Goal: Task Accomplishment & Management: Manage account settings

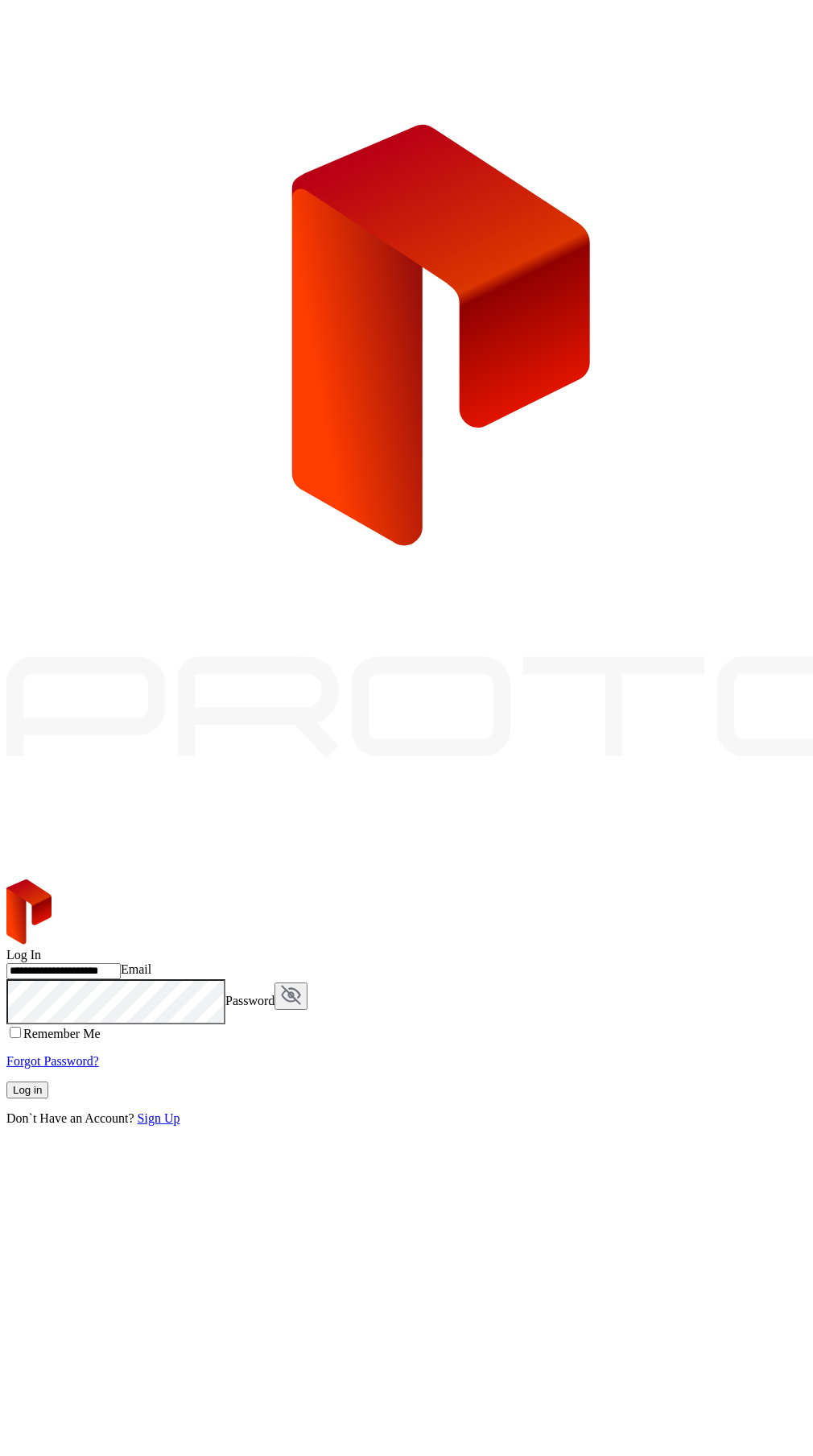
type input "**********"
click at [42, 1084] on div "Log in" at bounding box center [27, 1090] width 29 height 12
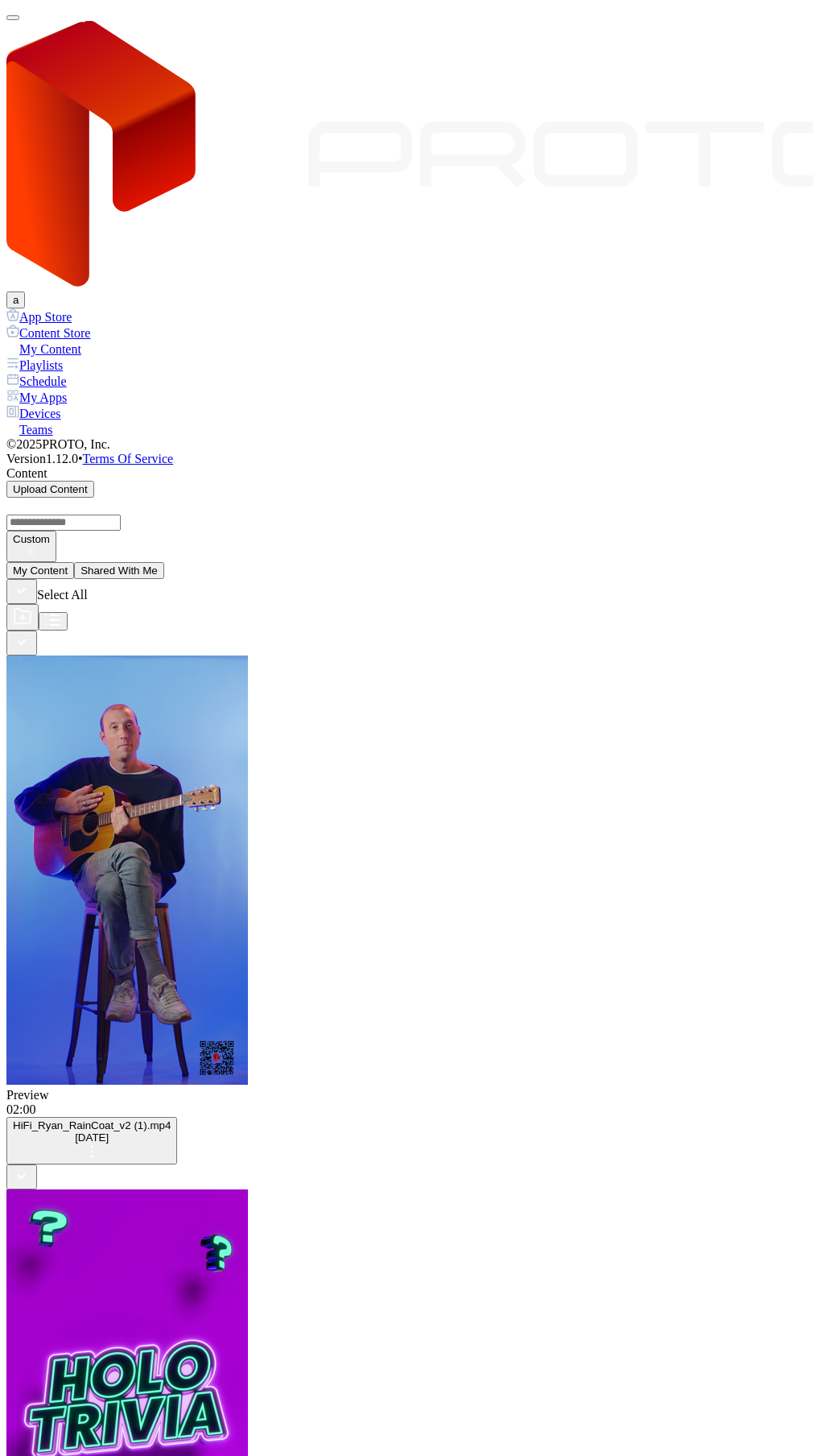
click at [19, 20] on button "button" at bounding box center [13, 18] width 13 height 5
click at [43, 405] on div "Devices" at bounding box center [406, 413] width 800 height 16
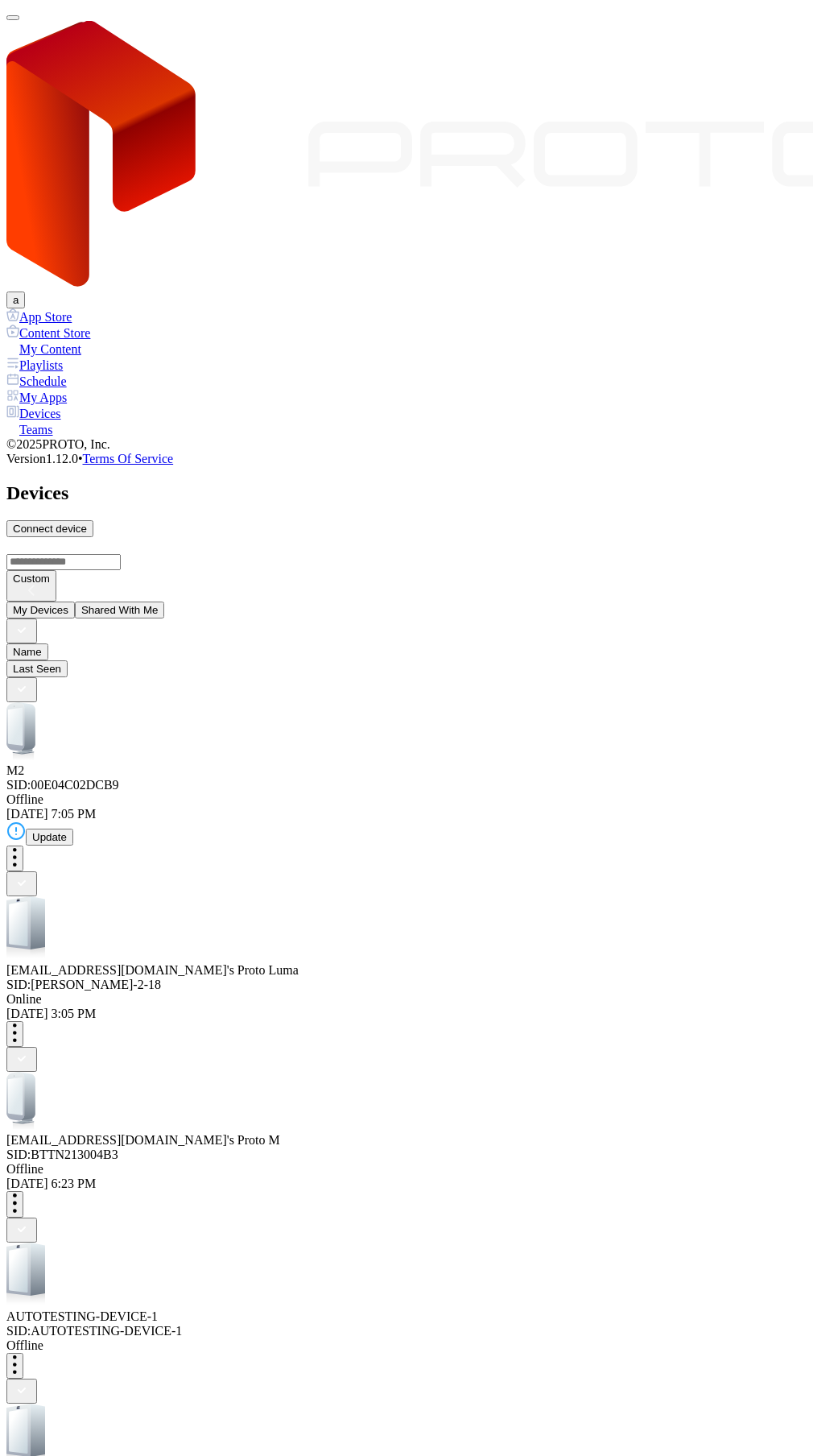
click at [253, 897] on div "[EMAIL_ADDRESS][DOMAIN_NAME]'s Proto [PERSON_NAME]: [PERSON_NAME]-QA-2-18" at bounding box center [406, 945] width 800 height 96
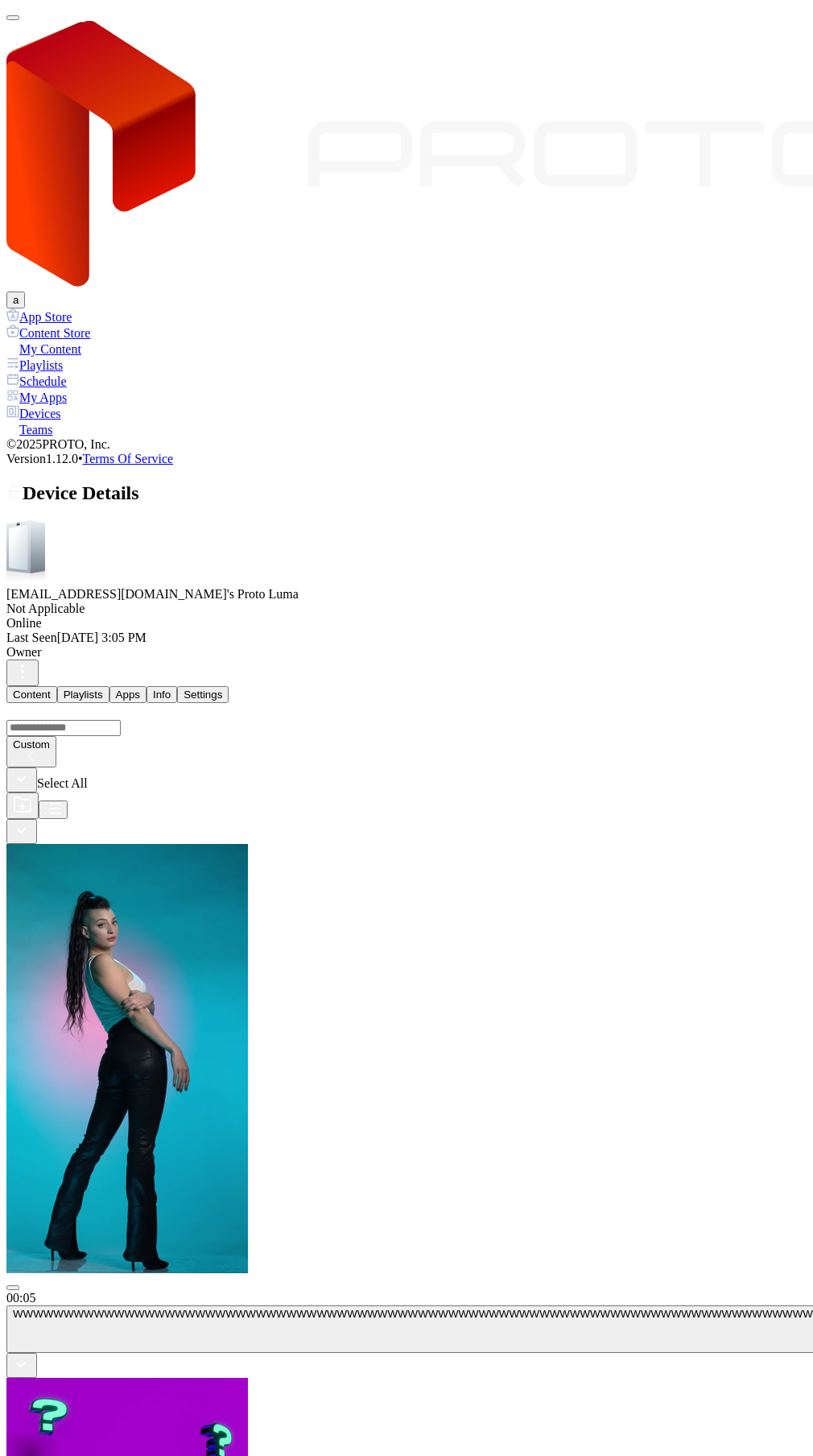
click at [37, 767] on button "button" at bounding box center [22, 780] width 30 height 25
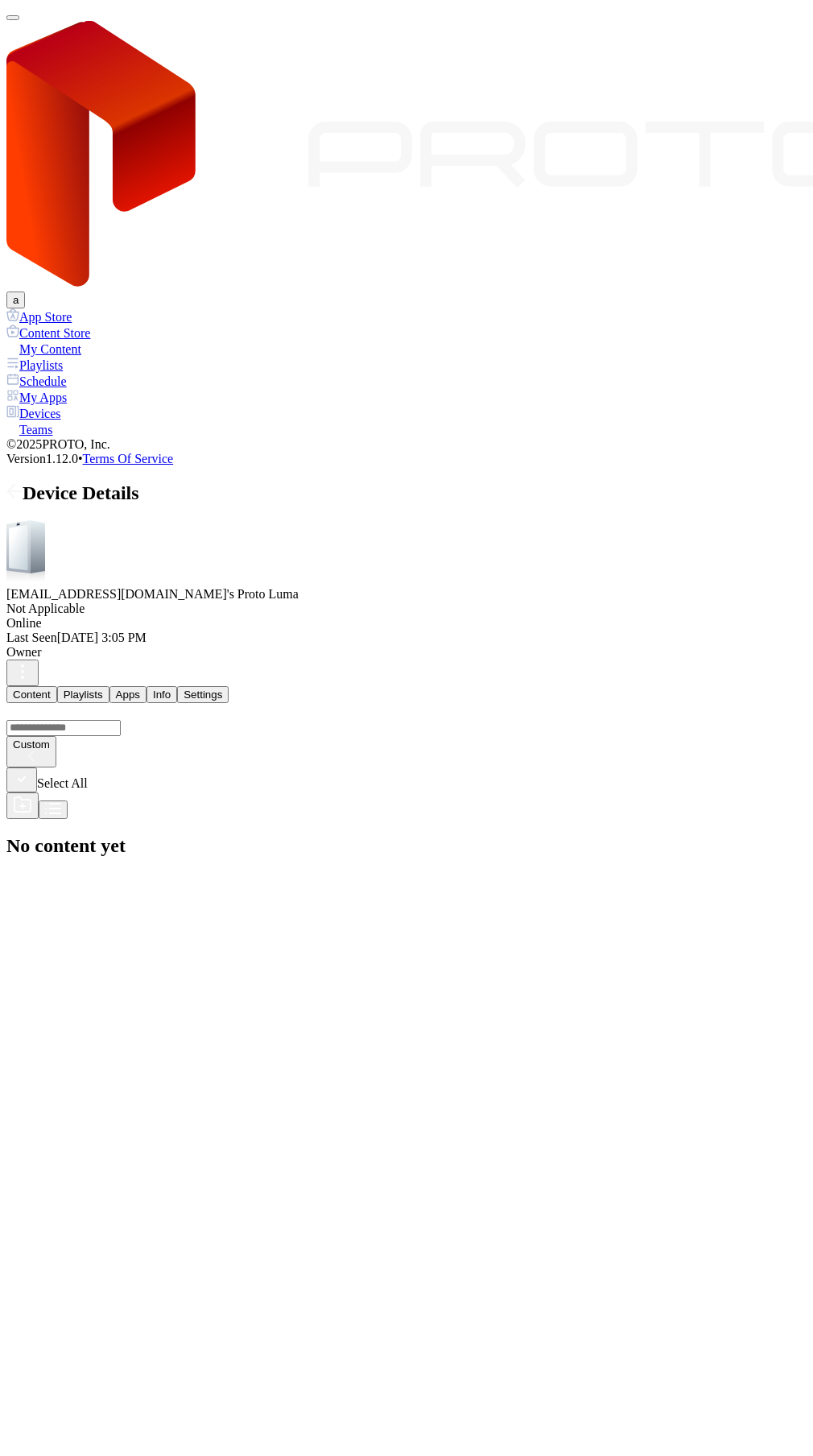
click at [146, 686] on button "Apps" at bounding box center [128, 695] width 37 height 17
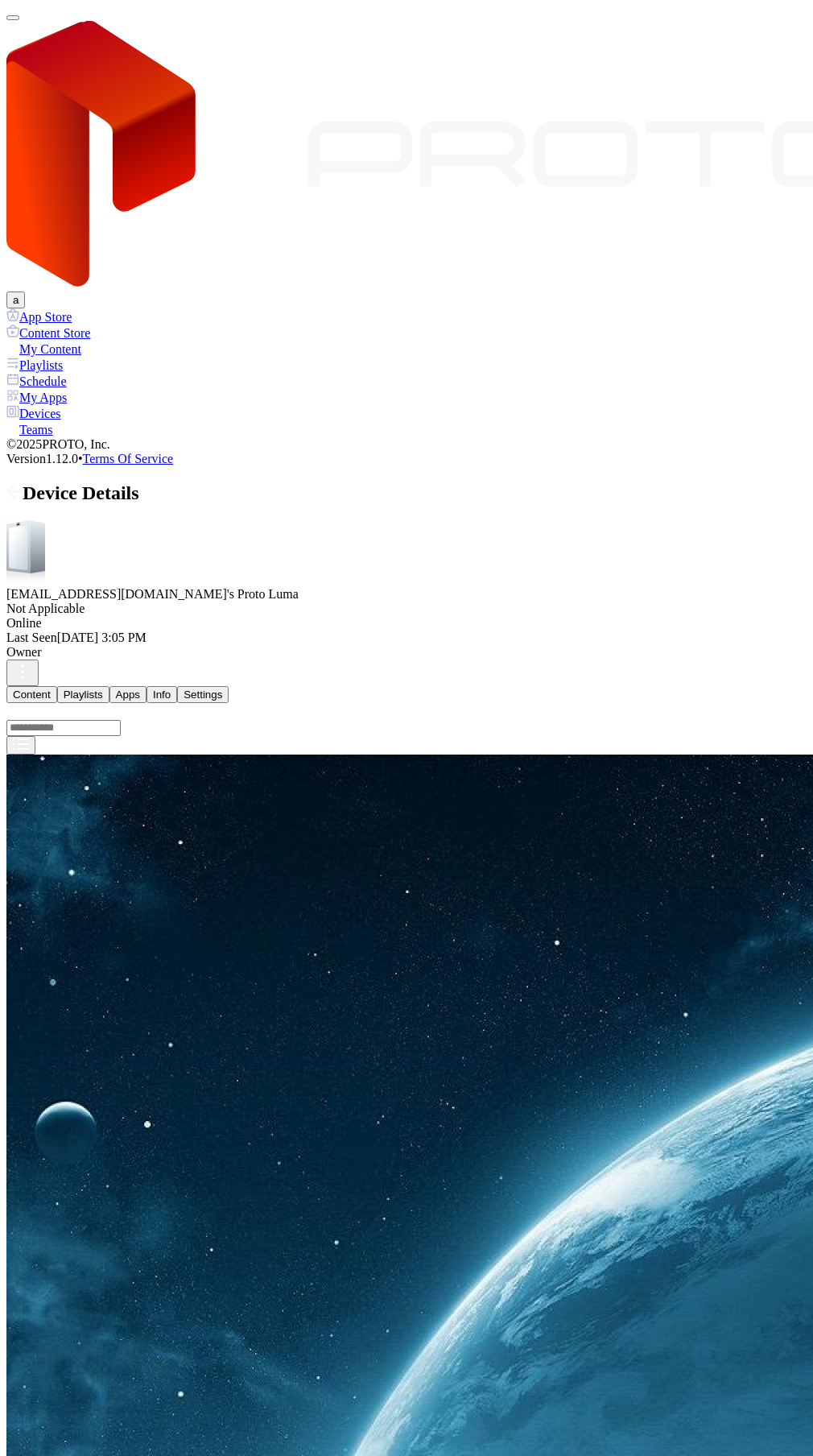
click at [94, 522] on button "Uninstall" at bounding box center [67, 514] width 54 height 17
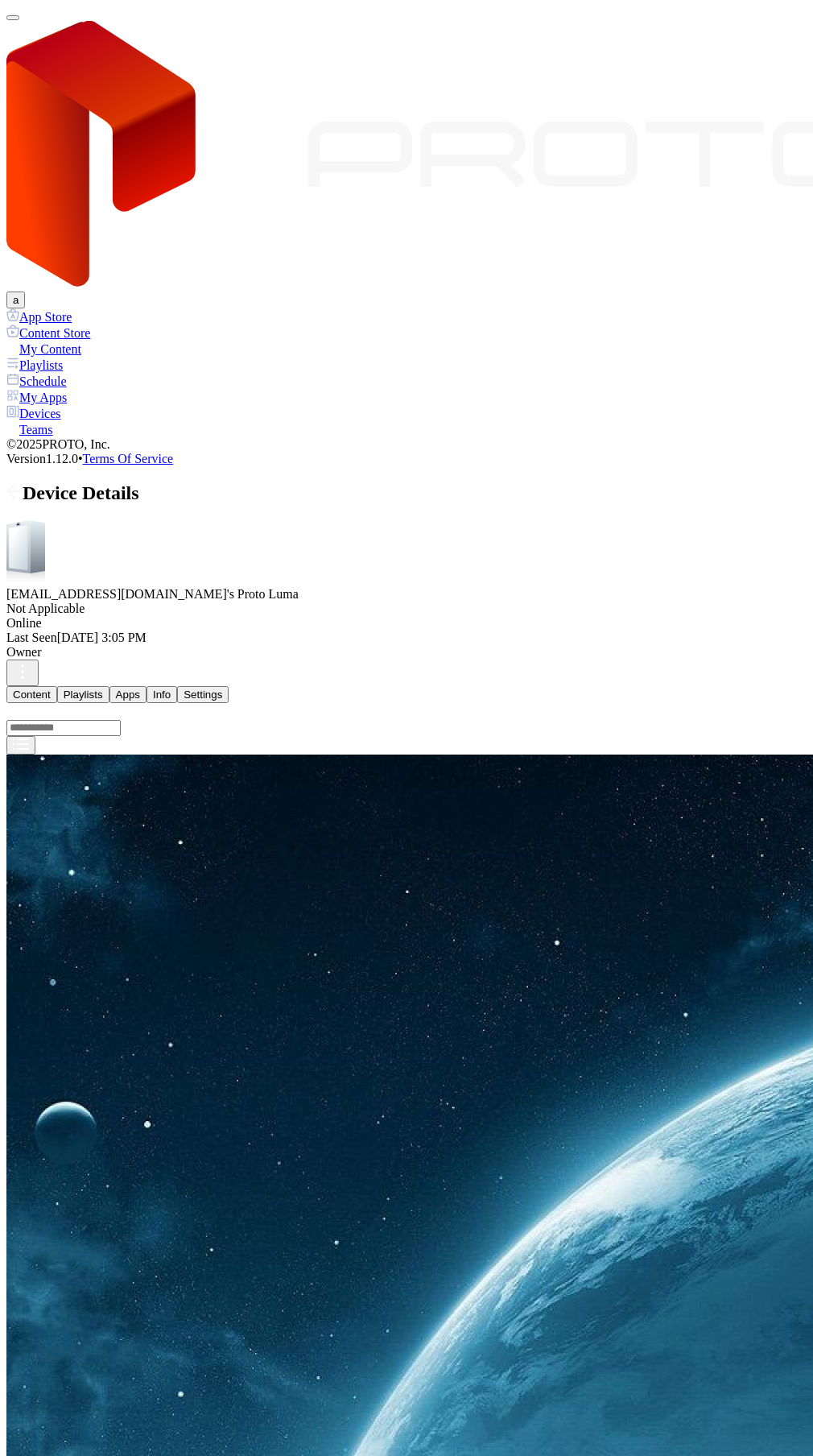
click at [94, 522] on button "Uninstall" at bounding box center [67, 514] width 54 height 17
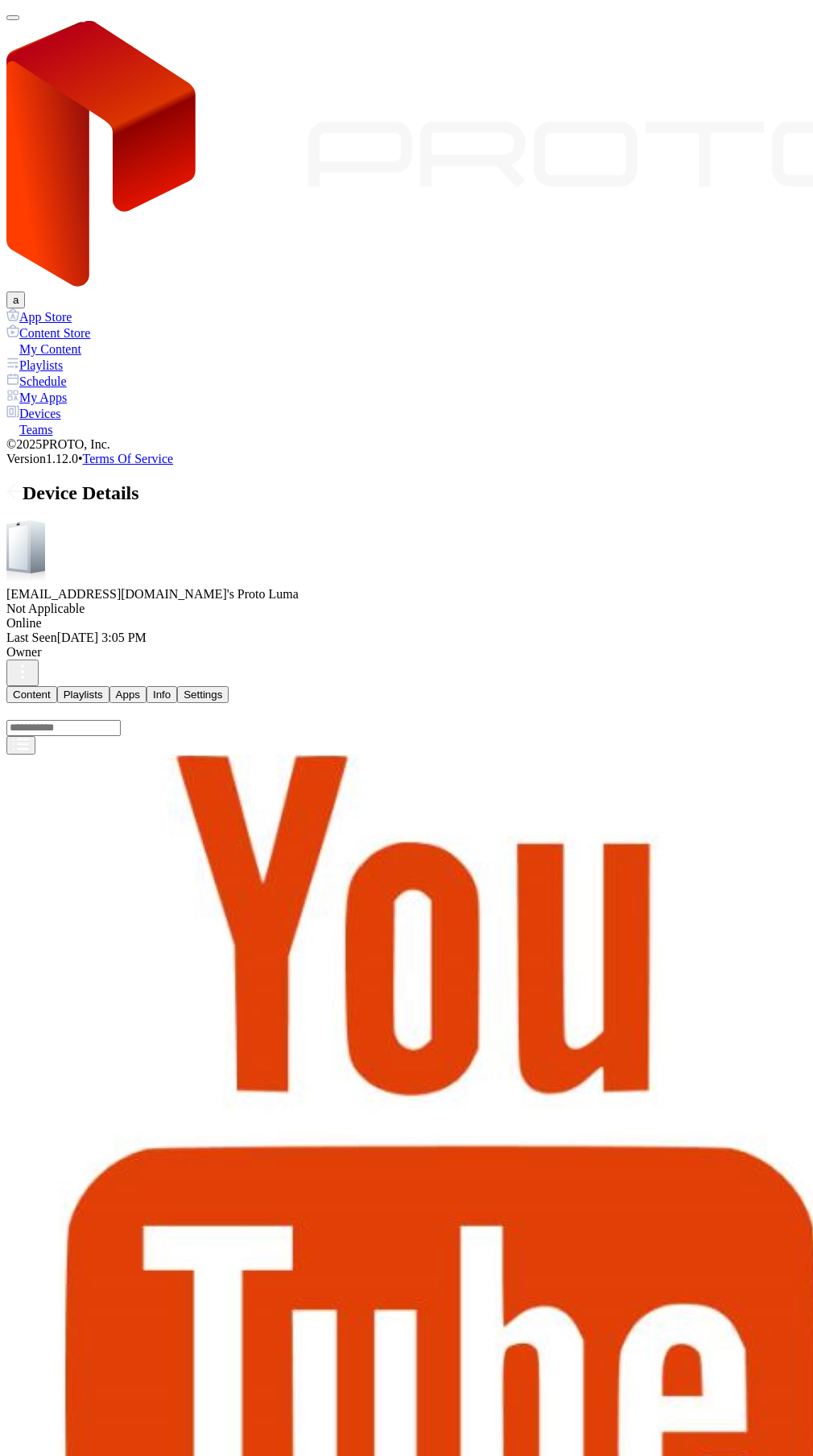
click at [94, 522] on button "Uninstall" at bounding box center [67, 514] width 54 height 17
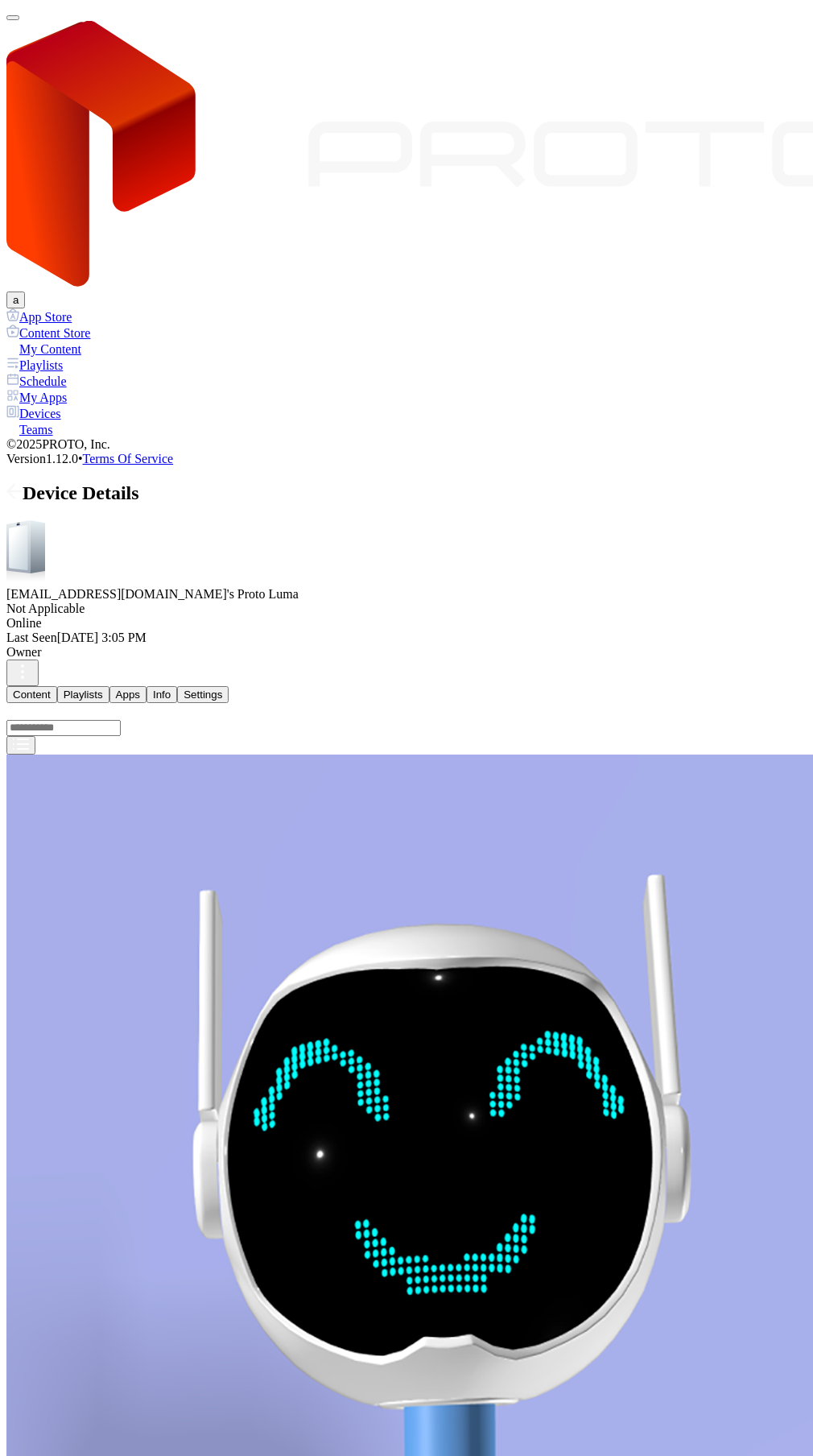
click at [94, 522] on button "Uninstall" at bounding box center [67, 514] width 54 height 17
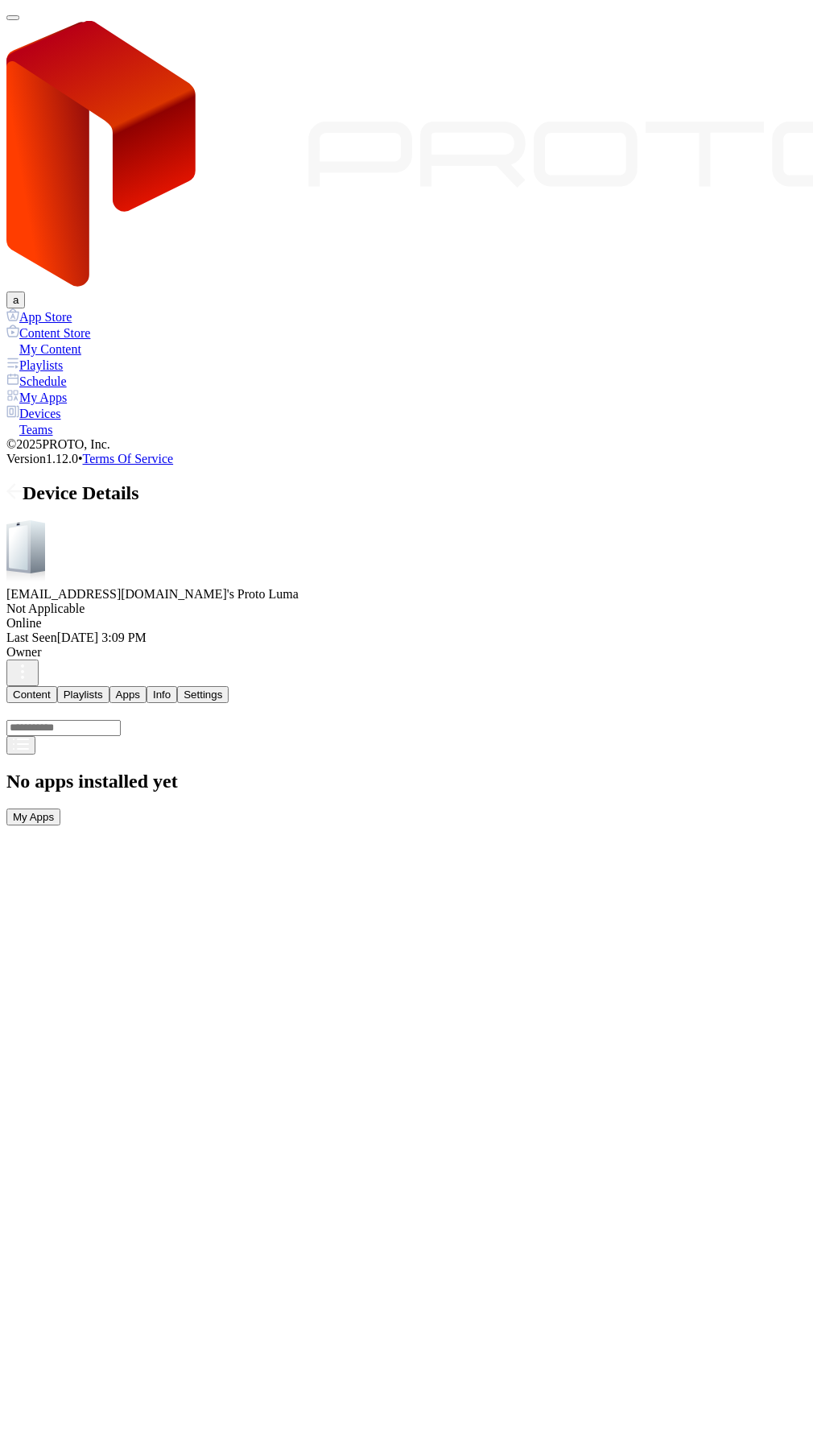
click at [164, 686] on div "Content Playlists Apps Info Settings No apps installed yet My Apps" at bounding box center [406, 755] width 800 height 139
drag, startPoint x: 167, startPoint y: 275, endPoint x: 186, endPoint y: 272, distance: 19.2
click at [109, 686] on button "Playlists" at bounding box center [83, 695] width 52 height 17
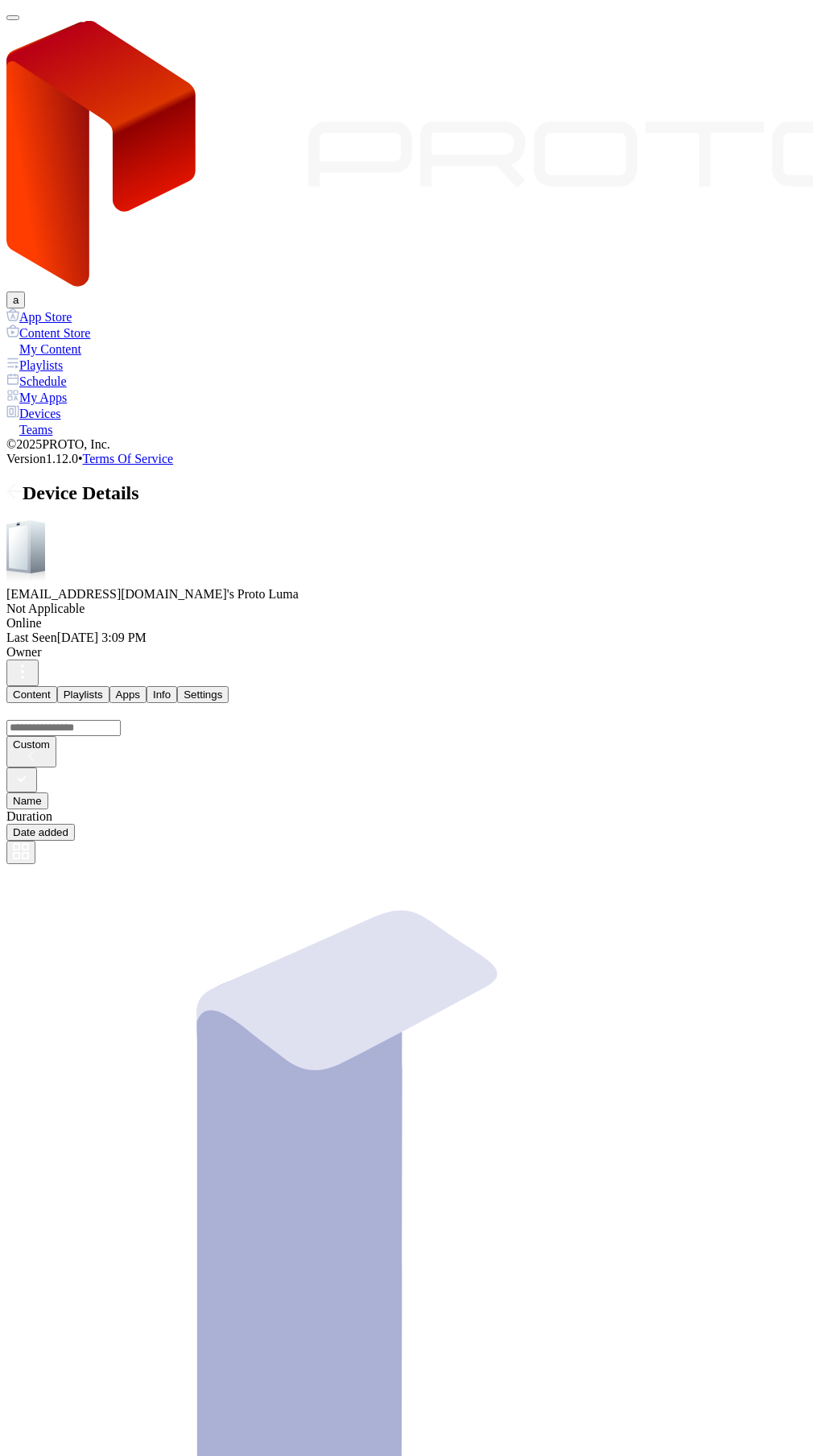
click at [146, 686] on button "Apps" at bounding box center [128, 695] width 37 height 17
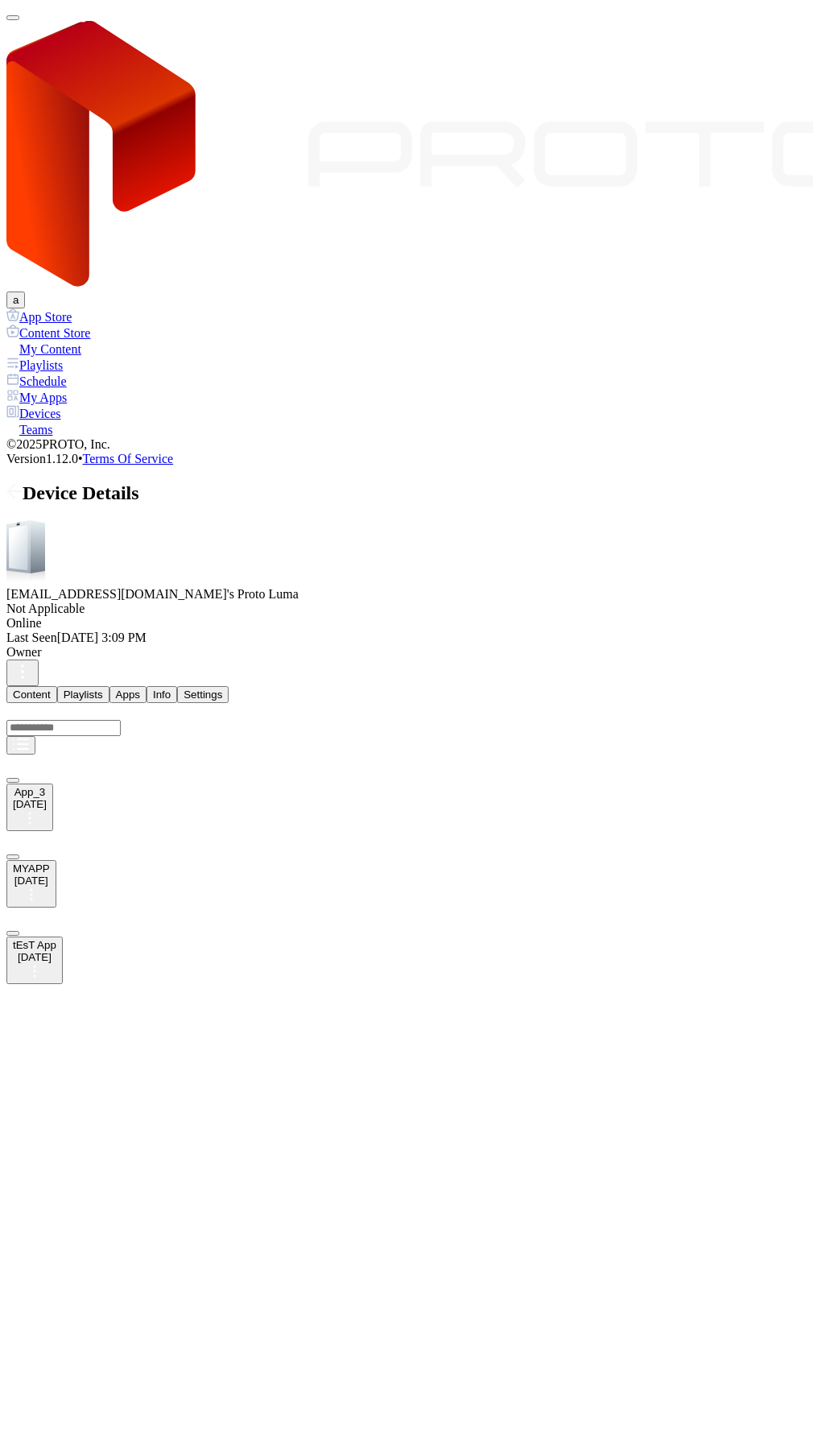
click at [13, 18] on div "button" at bounding box center [13, 18] width 0 height 0
click at [48, 389] on div "My Apps" at bounding box center [406, 397] width 800 height 16
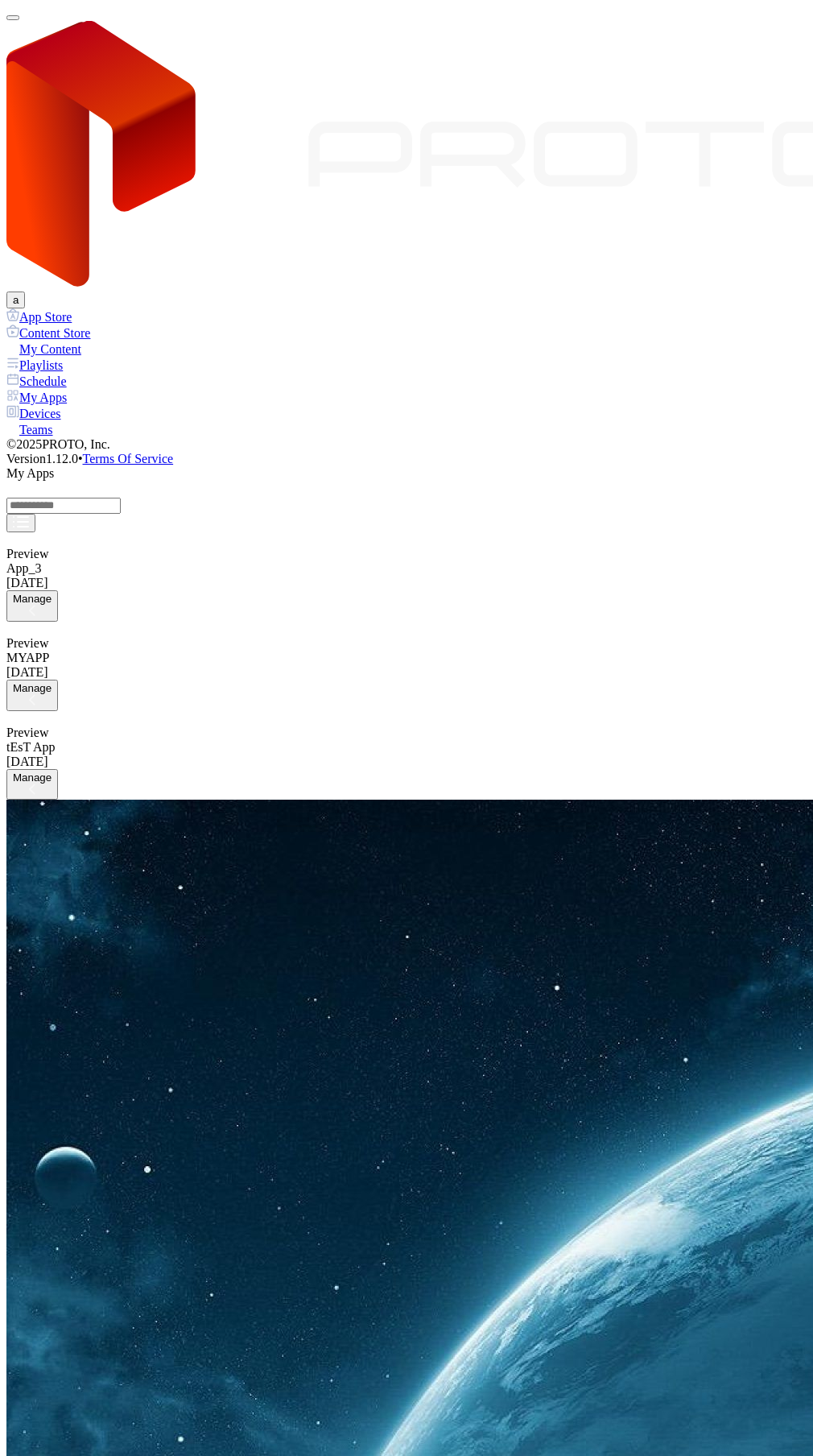
click at [35, 605] on icon "button" at bounding box center [32, 611] width 7 height 12
click at [84, 414] on button "Delete" at bounding box center [62, 406] width 45 height 17
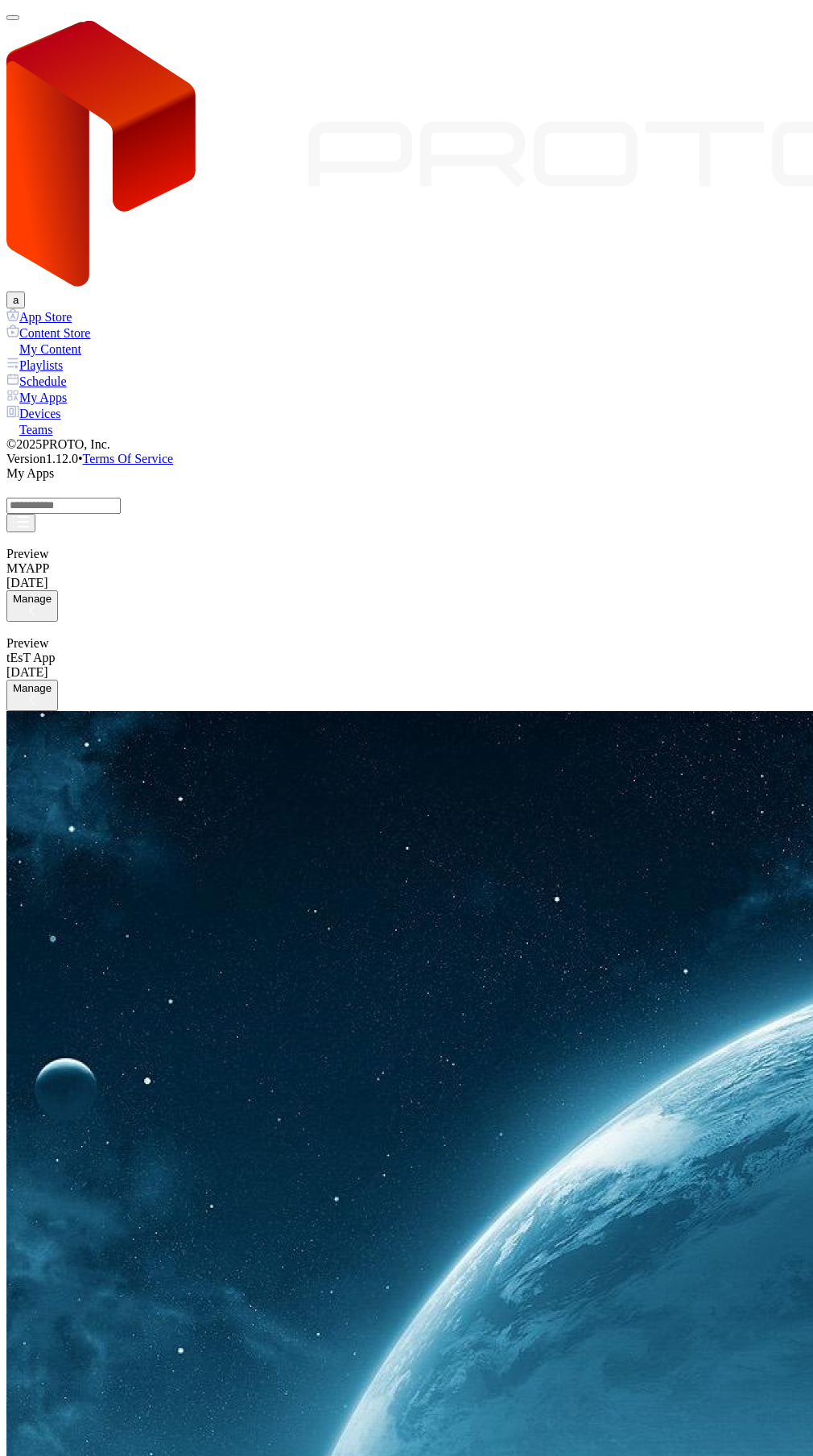
click at [51, 605] on div "button" at bounding box center [32, 611] width 39 height 14
click at [84, 414] on button "Delete" at bounding box center [62, 406] width 45 height 17
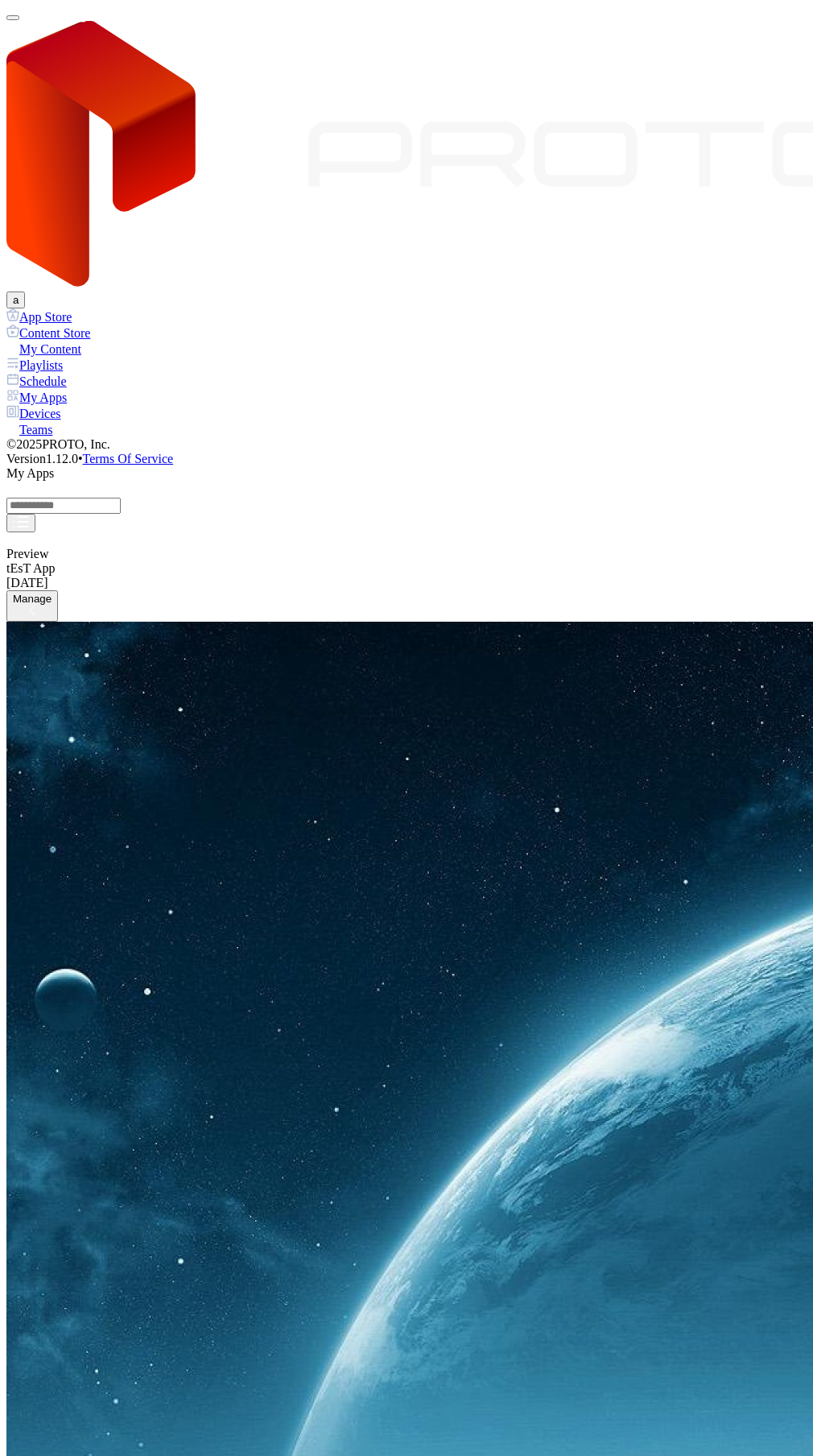
click at [51, 605] on div "button" at bounding box center [32, 611] width 39 height 14
click at [84, 414] on button "Delete" at bounding box center [62, 406] width 45 height 17
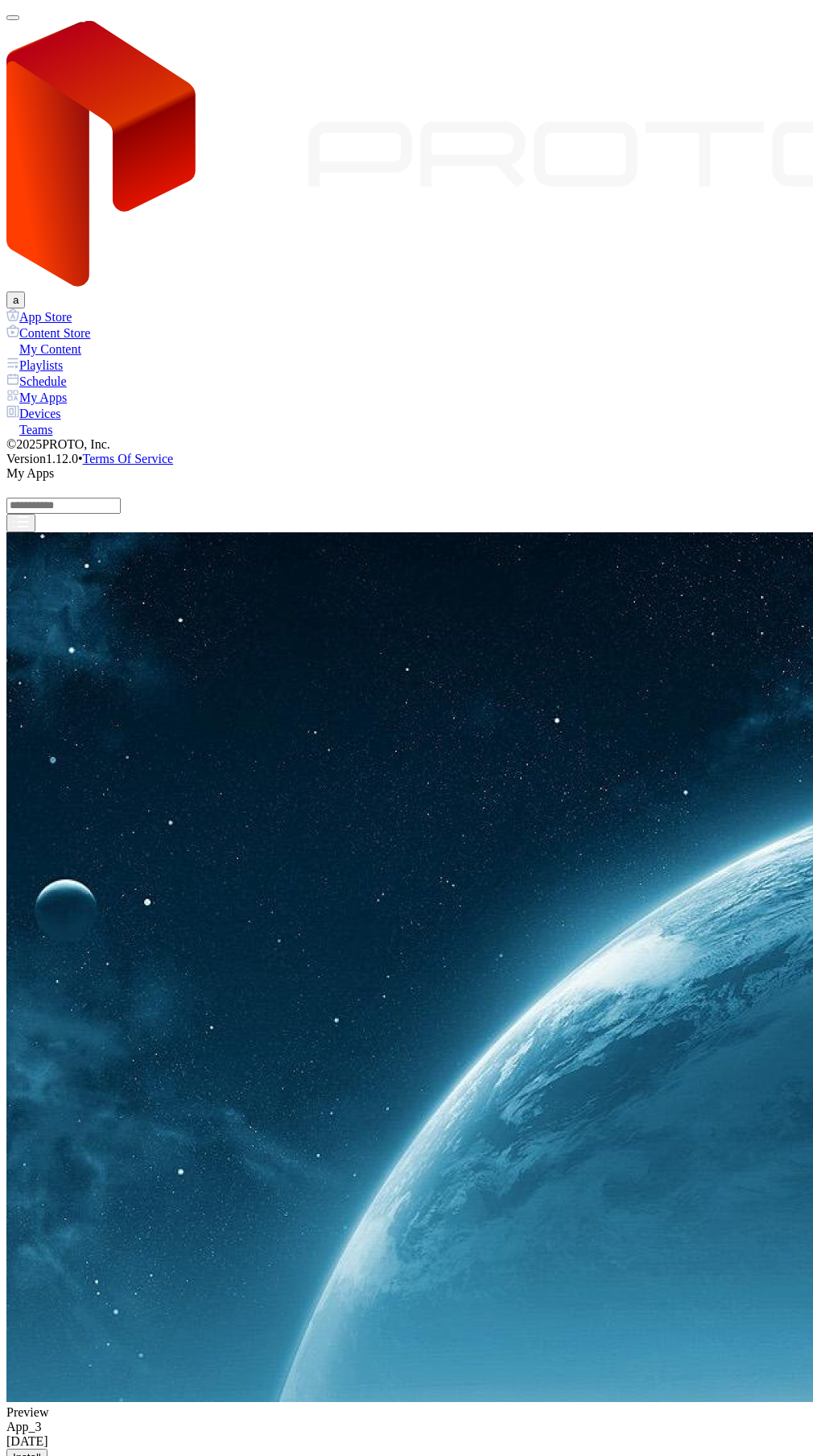
click at [41, 1455] on div "button" at bounding box center [26, 1470] width 28 height 14
click at [84, 414] on button "Delete" at bounding box center [62, 406] width 45 height 17
click at [29, 1455] on icon "button" at bounding box center [27, 1469] width 7 height 12
click at [84, 414] on button "Delete" at bounding box center [62, 406] width 45 height 17
click at [41, 1455] on div "button" at bounding box center [26, 1470] width 28 height 14
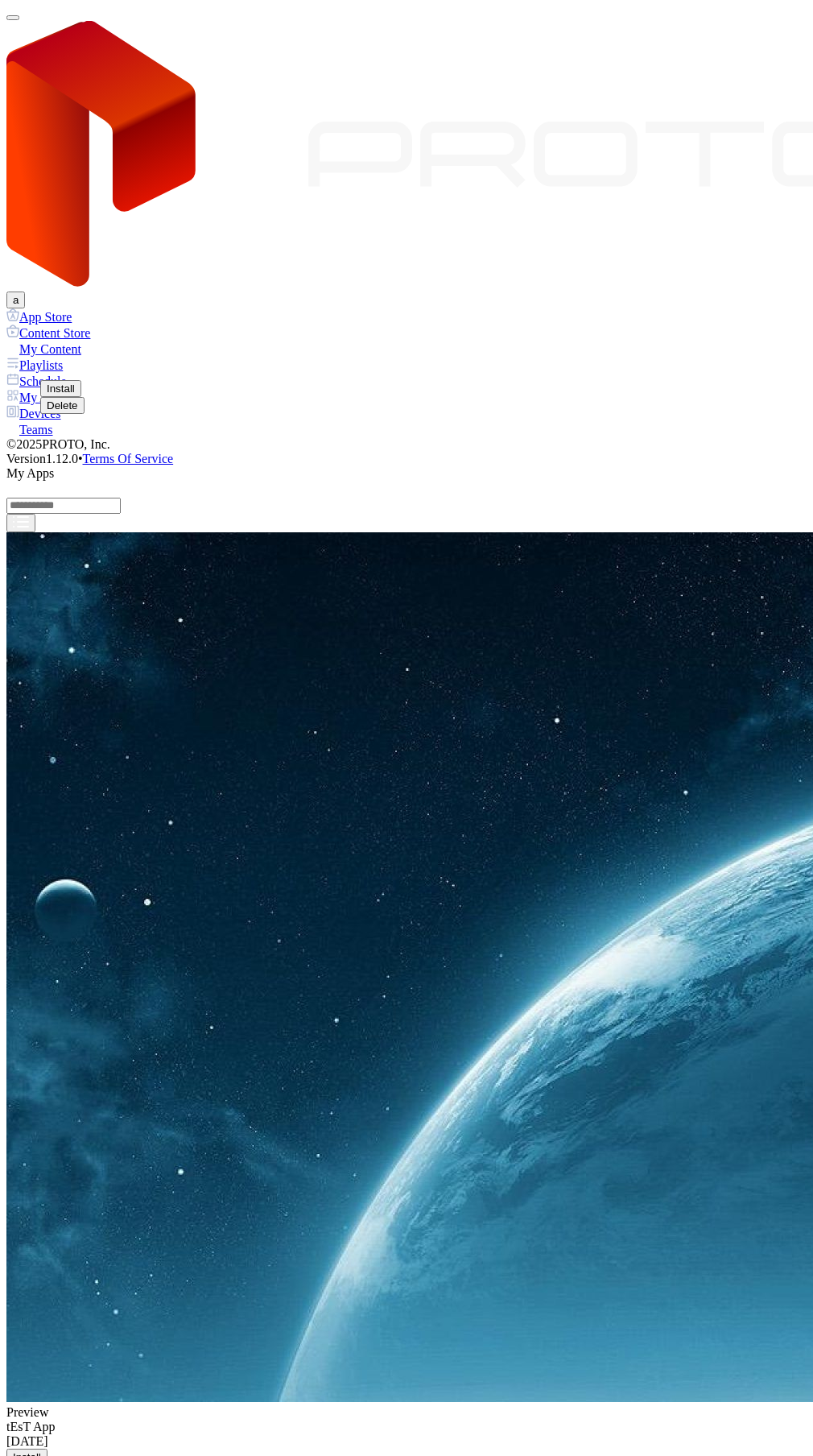
click at [84, 414] on button "Delete" at bounding box center [62, 406] width 45 height 17
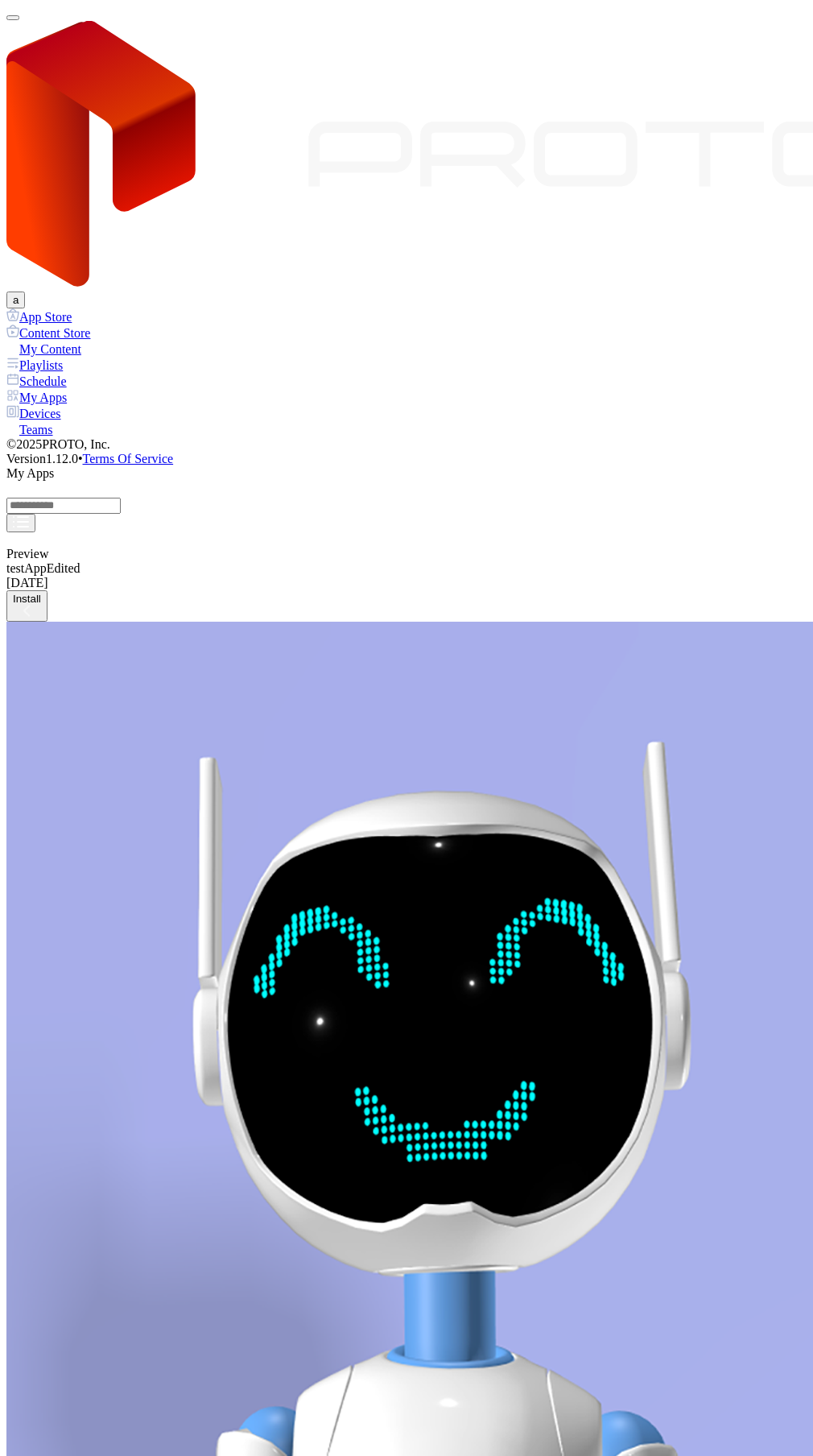
click at [41, 605] on div "button" at bounding box center [26, 611] width 28 height 14
click at [19, 20] on button "button" at bounding box center [13, 18] width 13 height 5
click at [45, 341] on div "My Content" at bounding box center [406, 349] width 800 height 16
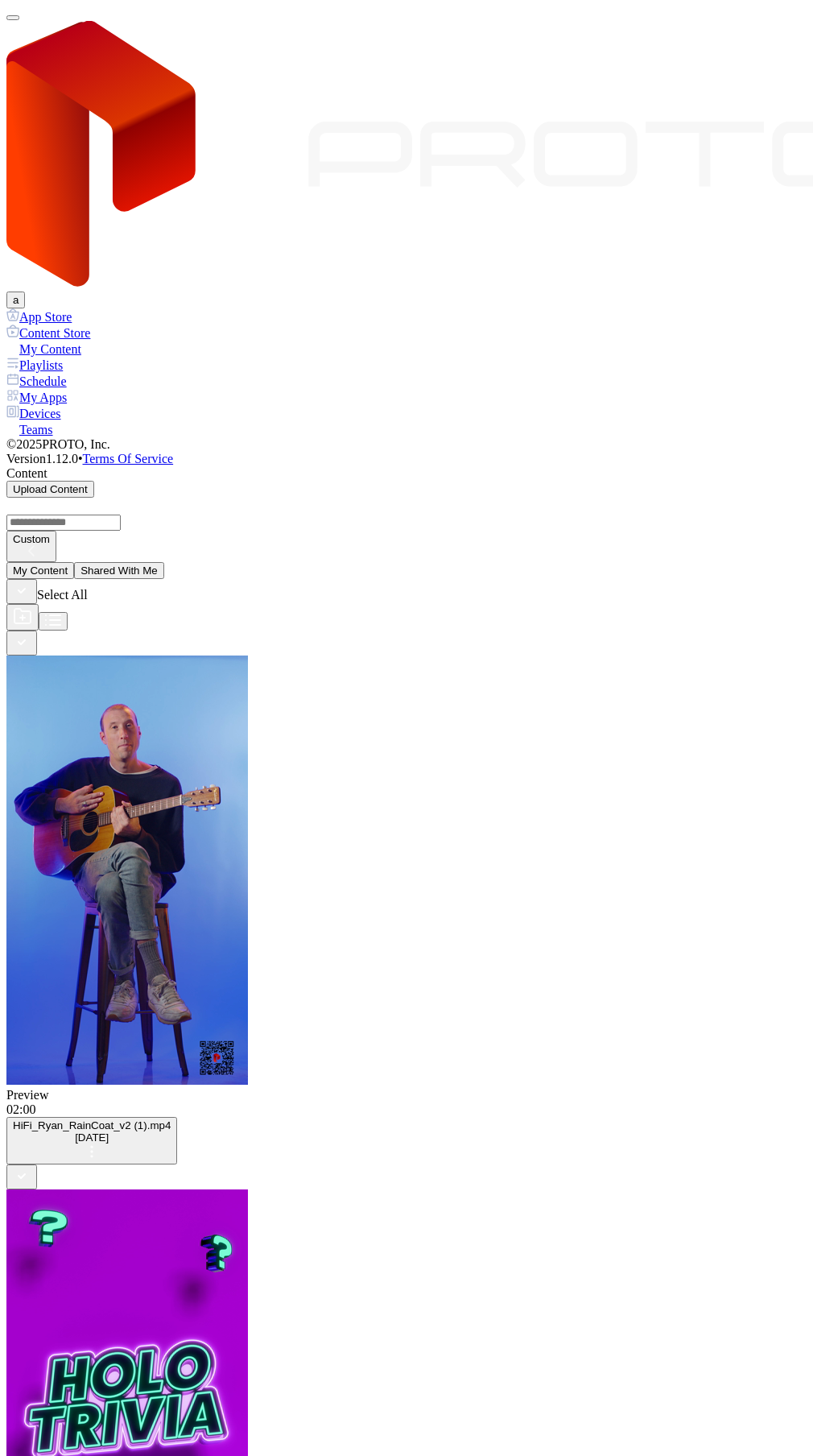
click at [30, 633] on icon "button" at bounding box center [21, 642] width 18 height 18
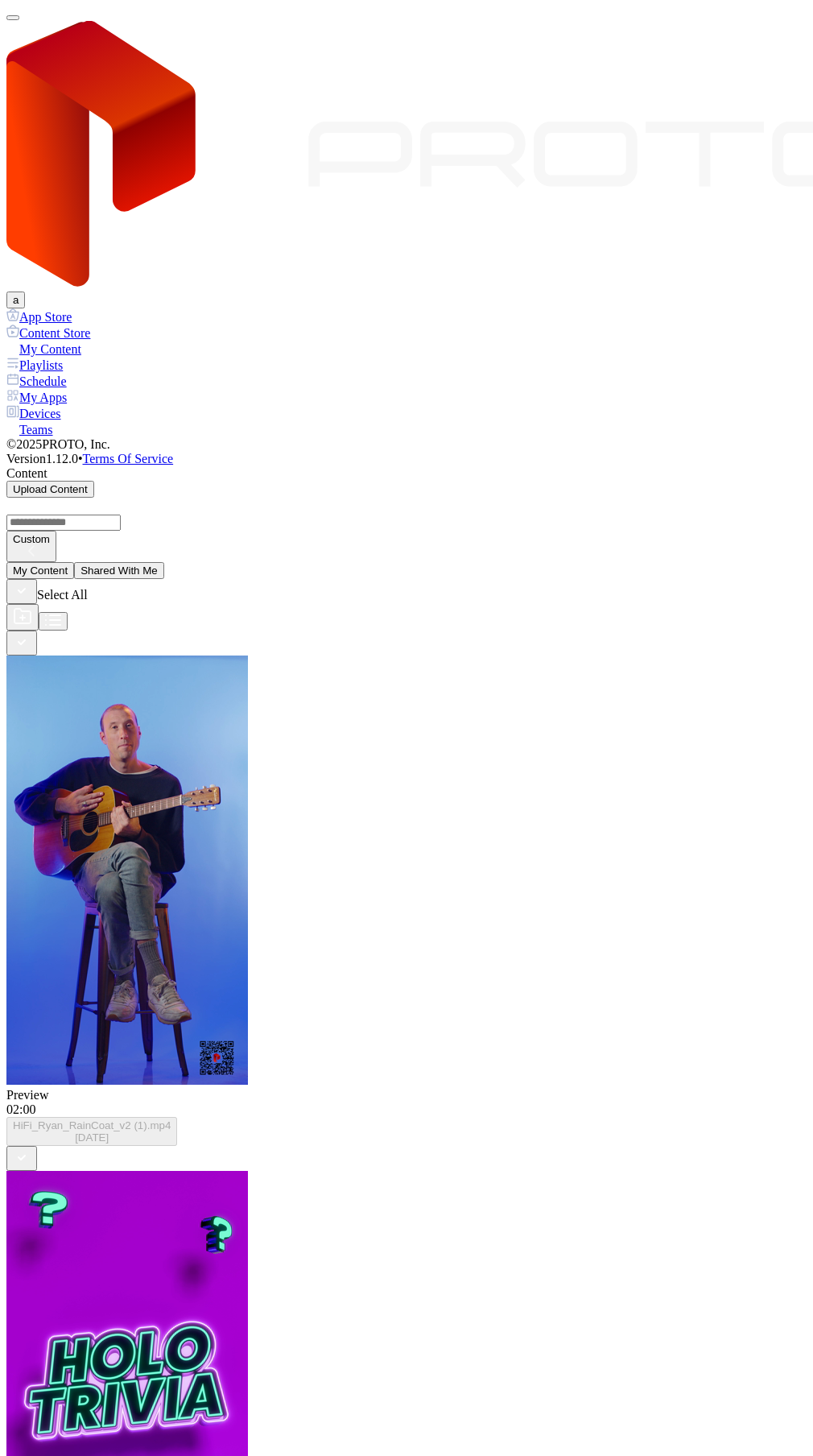
click at [30, 1149] on icon "button" at bounding box center [21, 1157] width 18 height 18
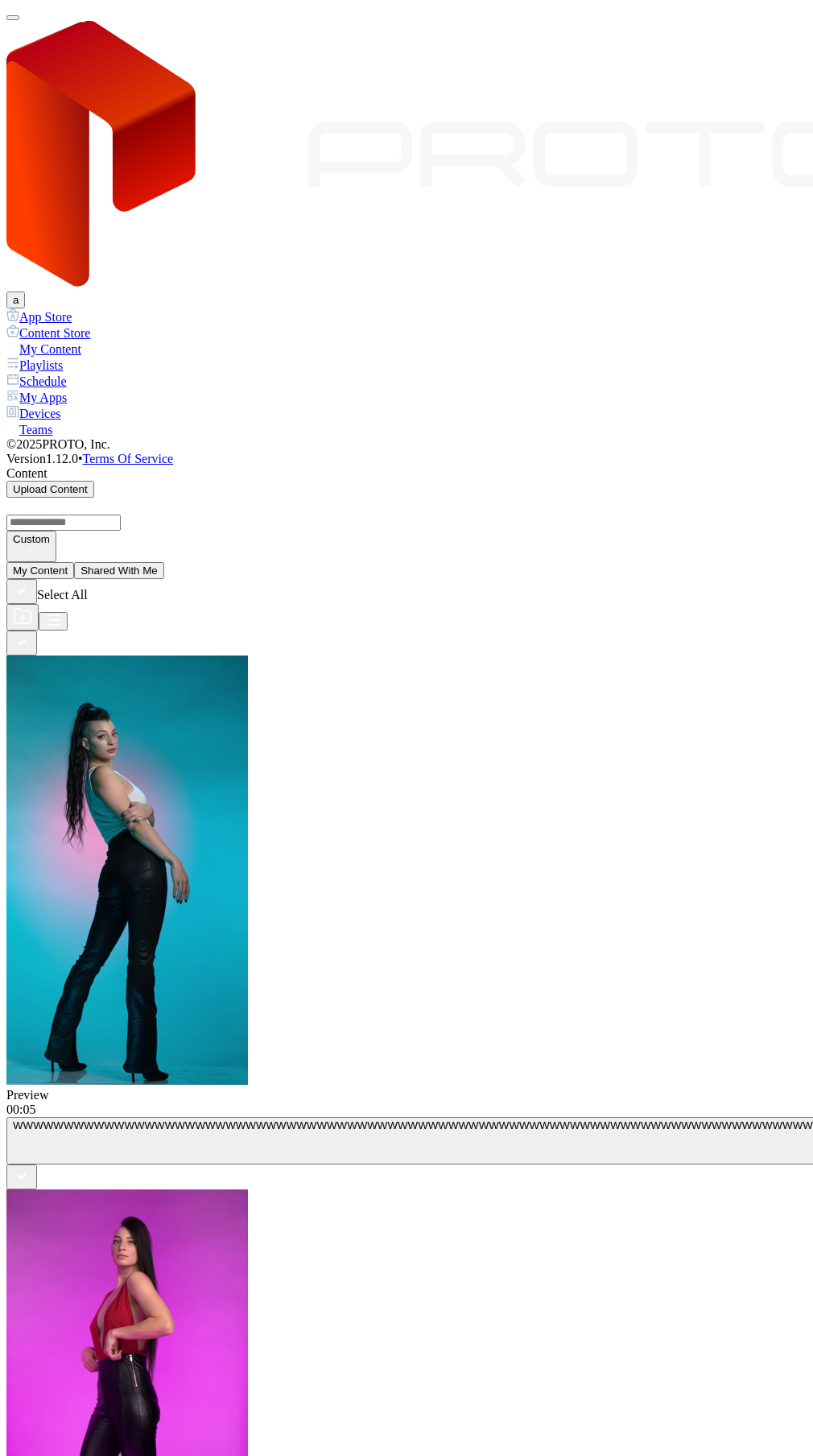
click at [19, 20] on button "button" at bounding box center [13, 18] width 13 height 5
click at [51, 405] on div "Devices" at bounding box center [406, 413] width 800 height 16
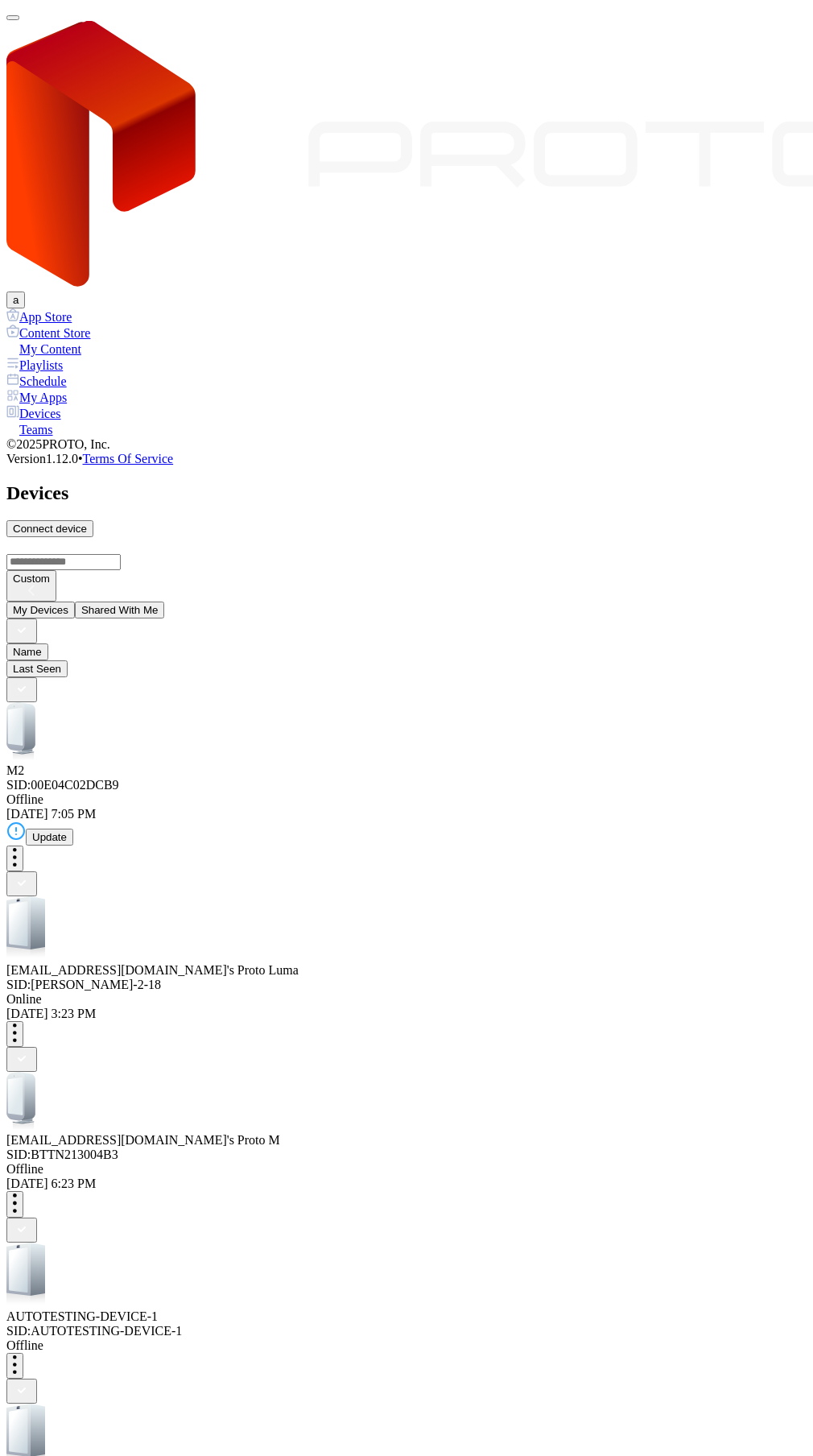
click at [398, 1007] on div "[DATE] 3:23 PM" at bounding box center [406, 1014] width 800 height 14
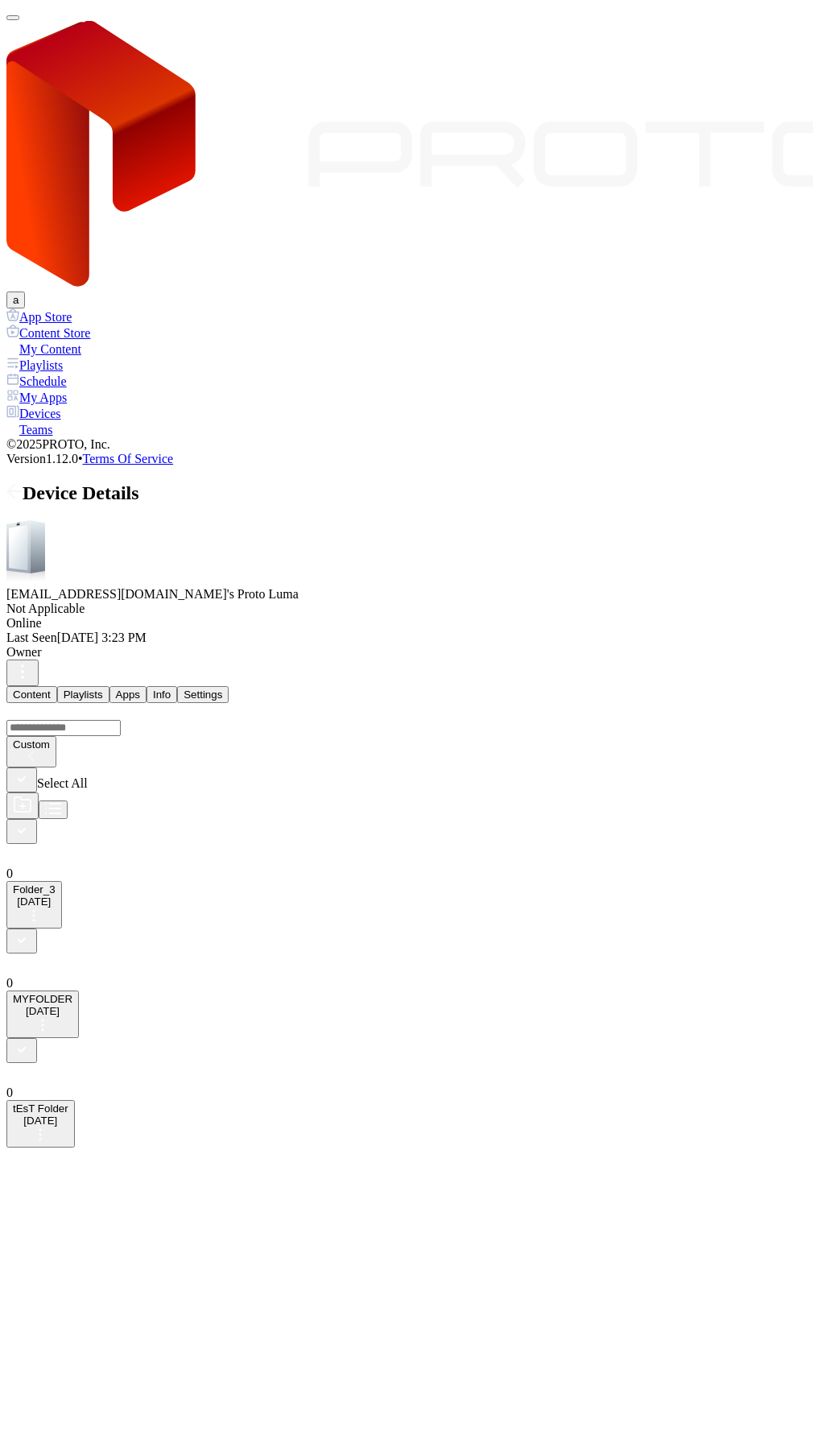
click at [109, 686] on button "Playlists" at bounding box center [83, 695] width 52 height 17
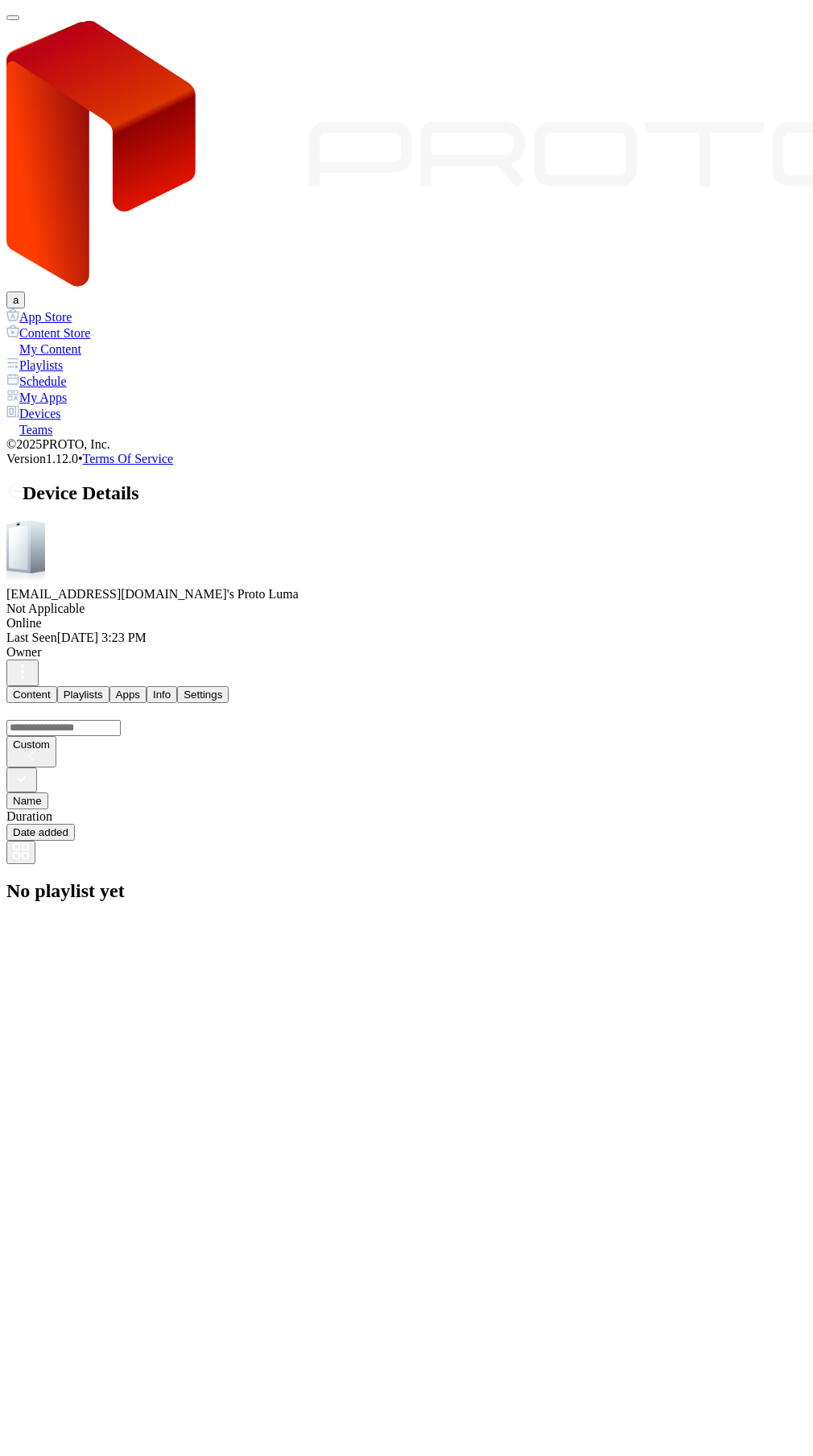
click at [57, 686] on button "Content" at bounding box center [32, 695] width 50 height 17
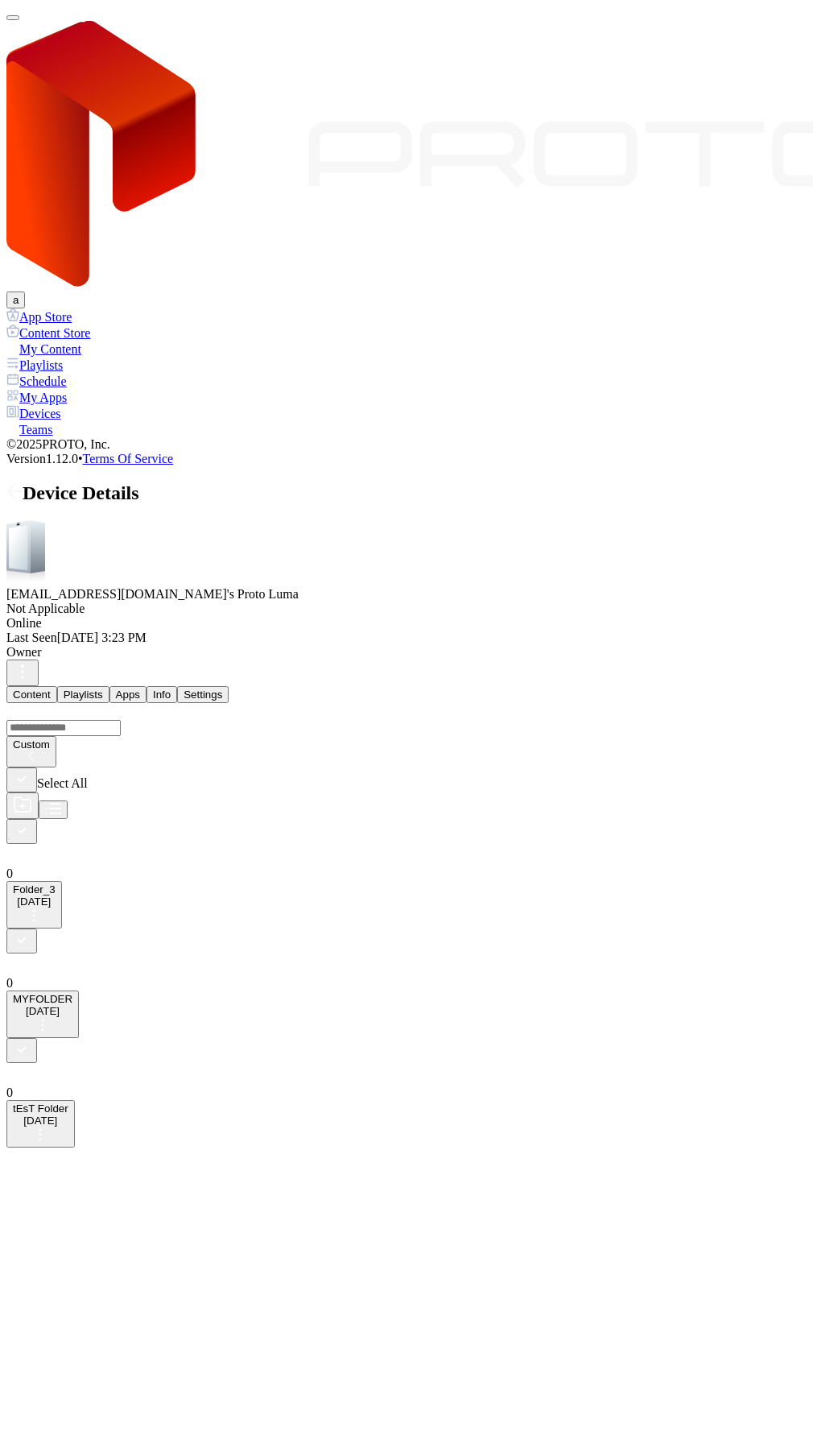
click at [19, 483] on div "Device Details [EMAIL_ADDRESS][DOMAIN_NAME]'s Proto Luma Not Applicable Online …" at bounding box center [406, 815] width 800 height 665
click at [19, 20] on button "button" at bounding box center [13, 18] width 13 height 5
click at [48, 341] on div "My Content" at bounding box center [406, 349] width 800 height 16
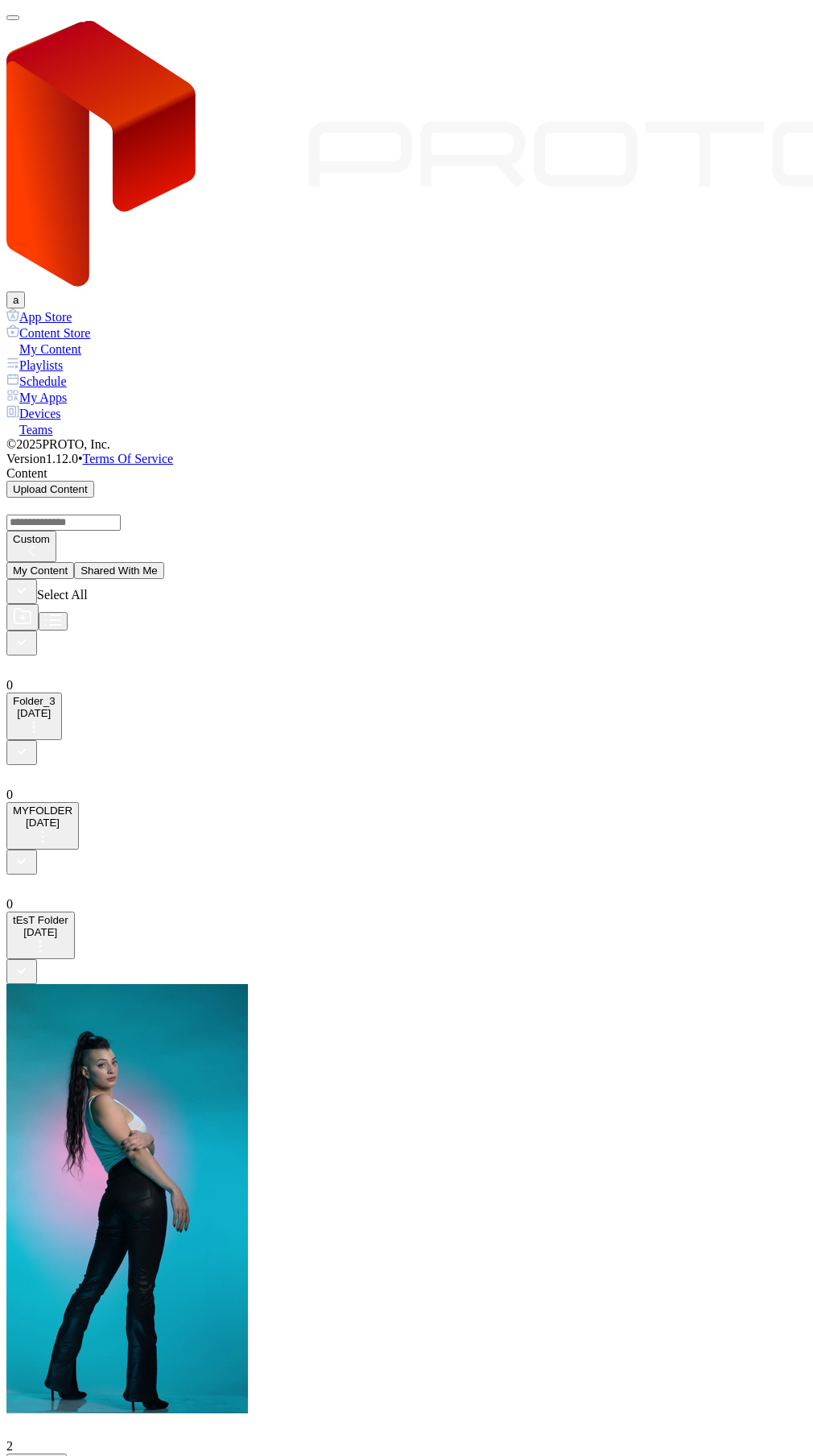
click at [30, 633] on icon "button" at bounding box center [21, 642] width 18 height 18
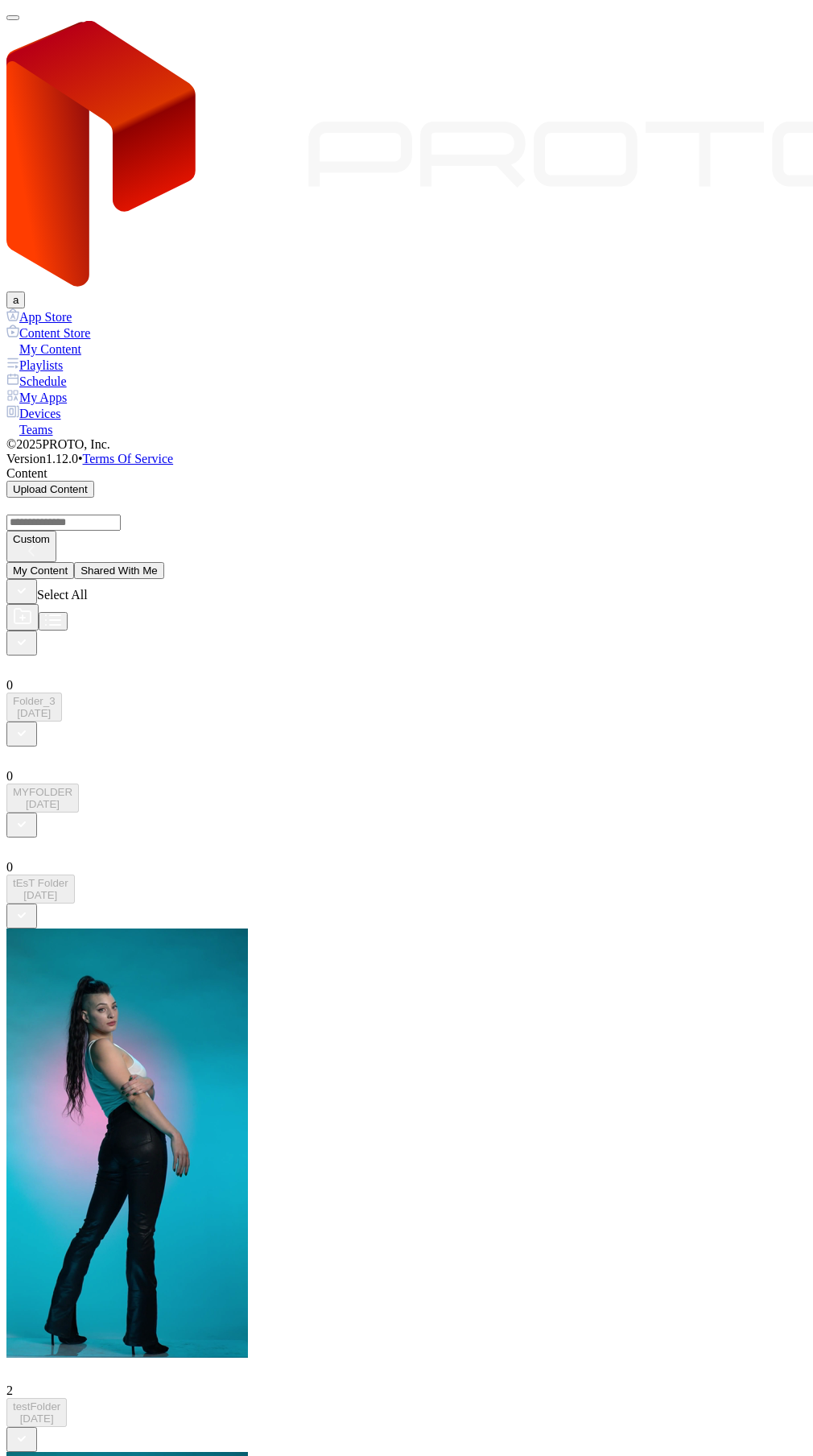
click at [30, 724] on icon "button" at bounding box center [21, 733] width 18 height 18
click at [25, 823] on icon "button" at bounding box center [22, 824] width 7 height 4
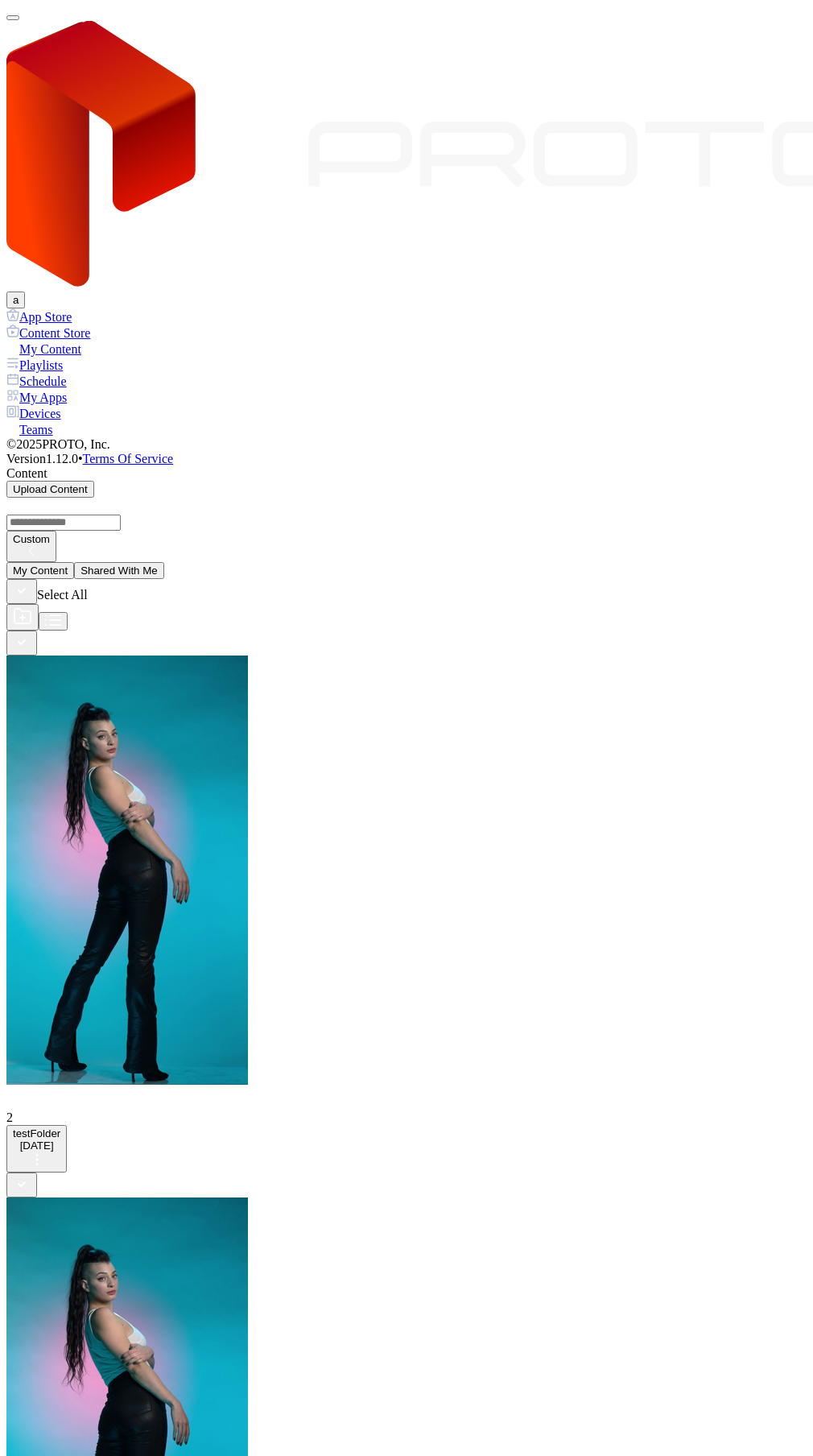
click at [19, 20] on button "button" at bounding box center [13, 18] width 13 height 5
click at [47, 405] on div "Devices" at bounding box center [406, 413] width 800 height 16
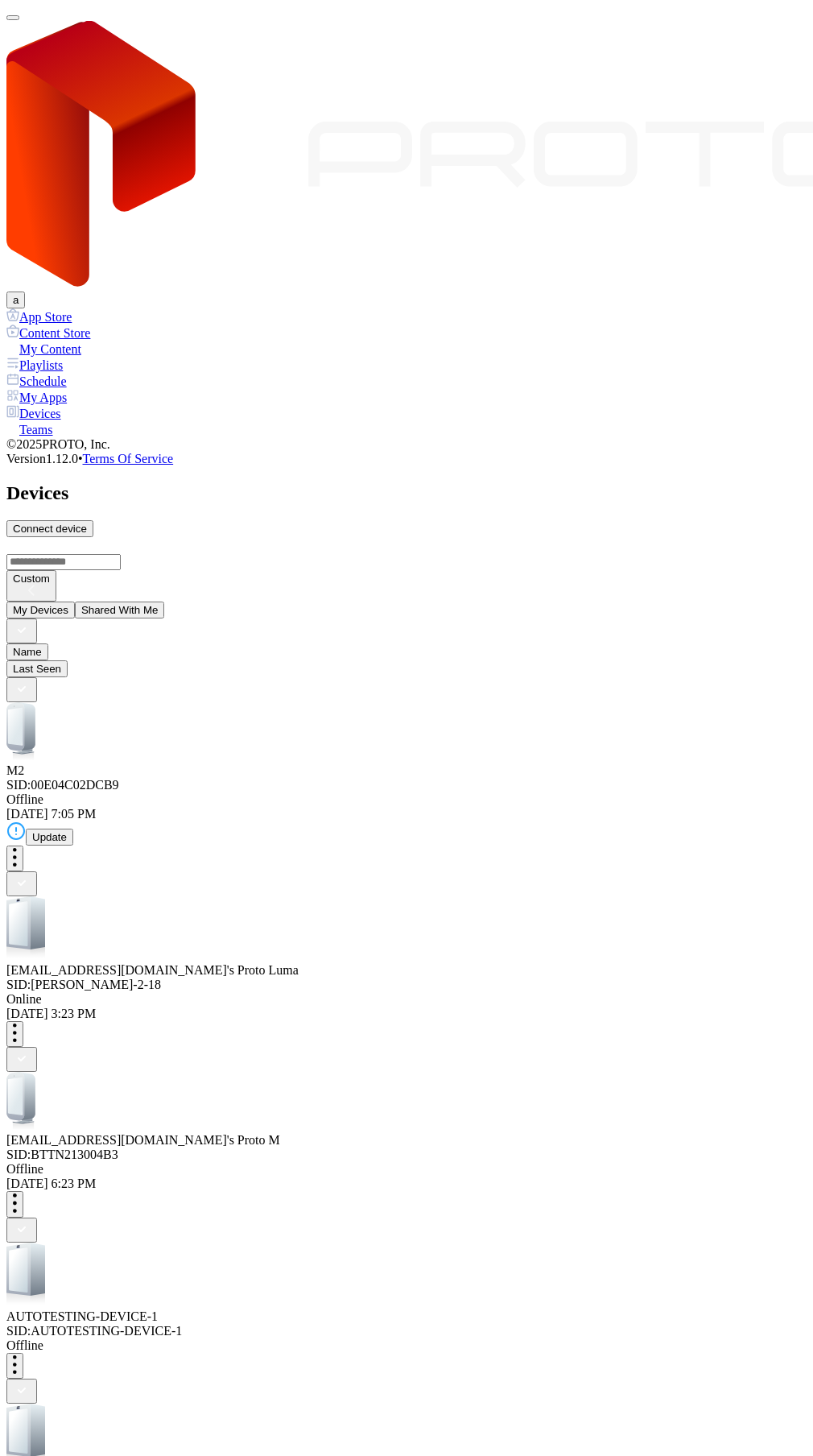
click at [212, 897] on div "[EMAIL_ADDRESS][DOMAIN_NAME]'s Proto [PERSON_NAME]: [PERSON_NAME]-QA-2-18" at bounding box center [406, 945] width 800 height 96
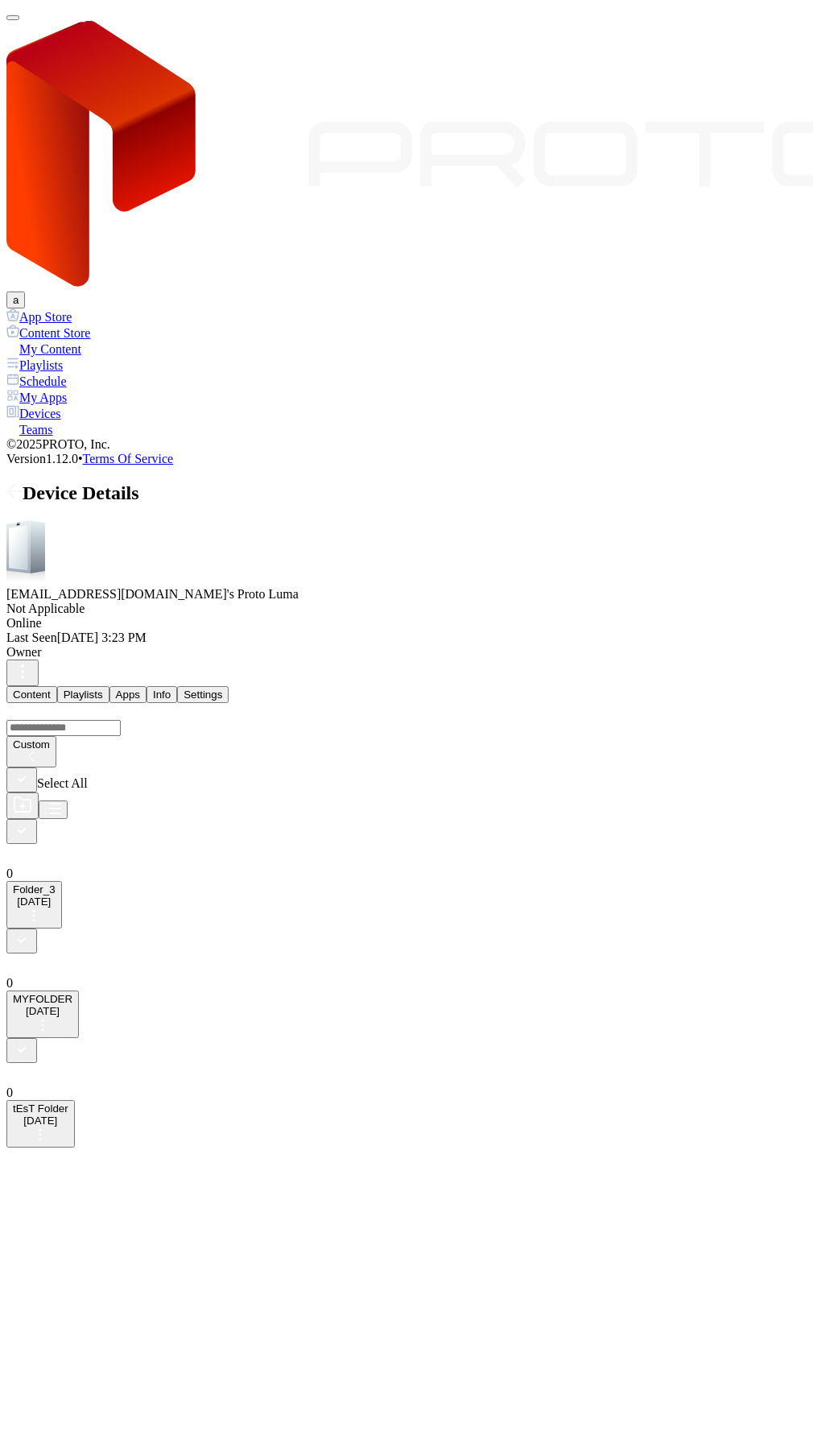
click at [88, 776] on span "Select All" at bounding box center [62, 783] width 50 height 13
click at [30, 770] on icon "button" at bounding box center [21, 778] width 18 height 18
click at [29, 1142] on rect "button" at bounding box center [23, 1133] width 12 height 18
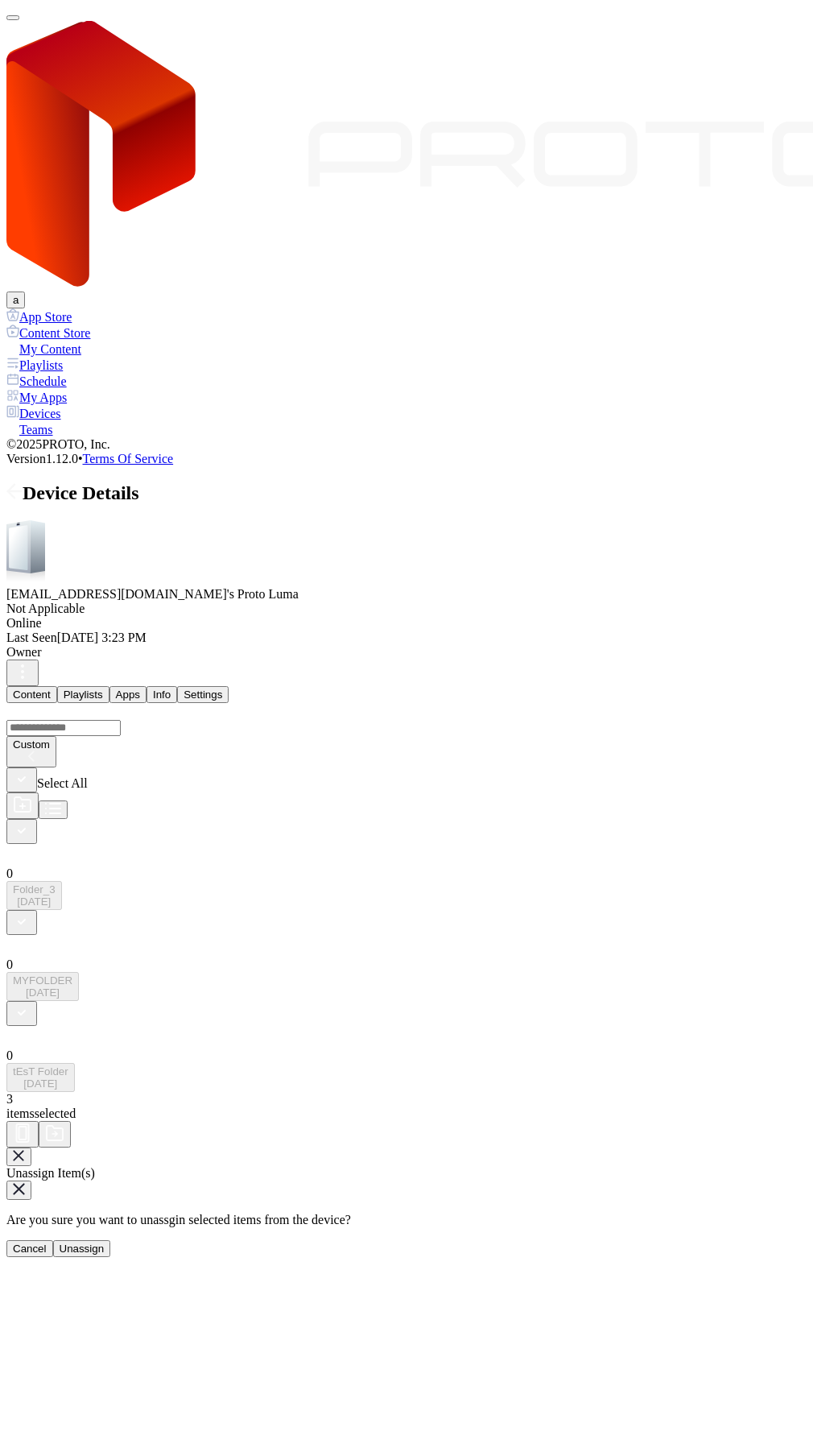
click at [104, 1243] on div "Unassign" at bounding box center [82, 1249] width 45 height 12
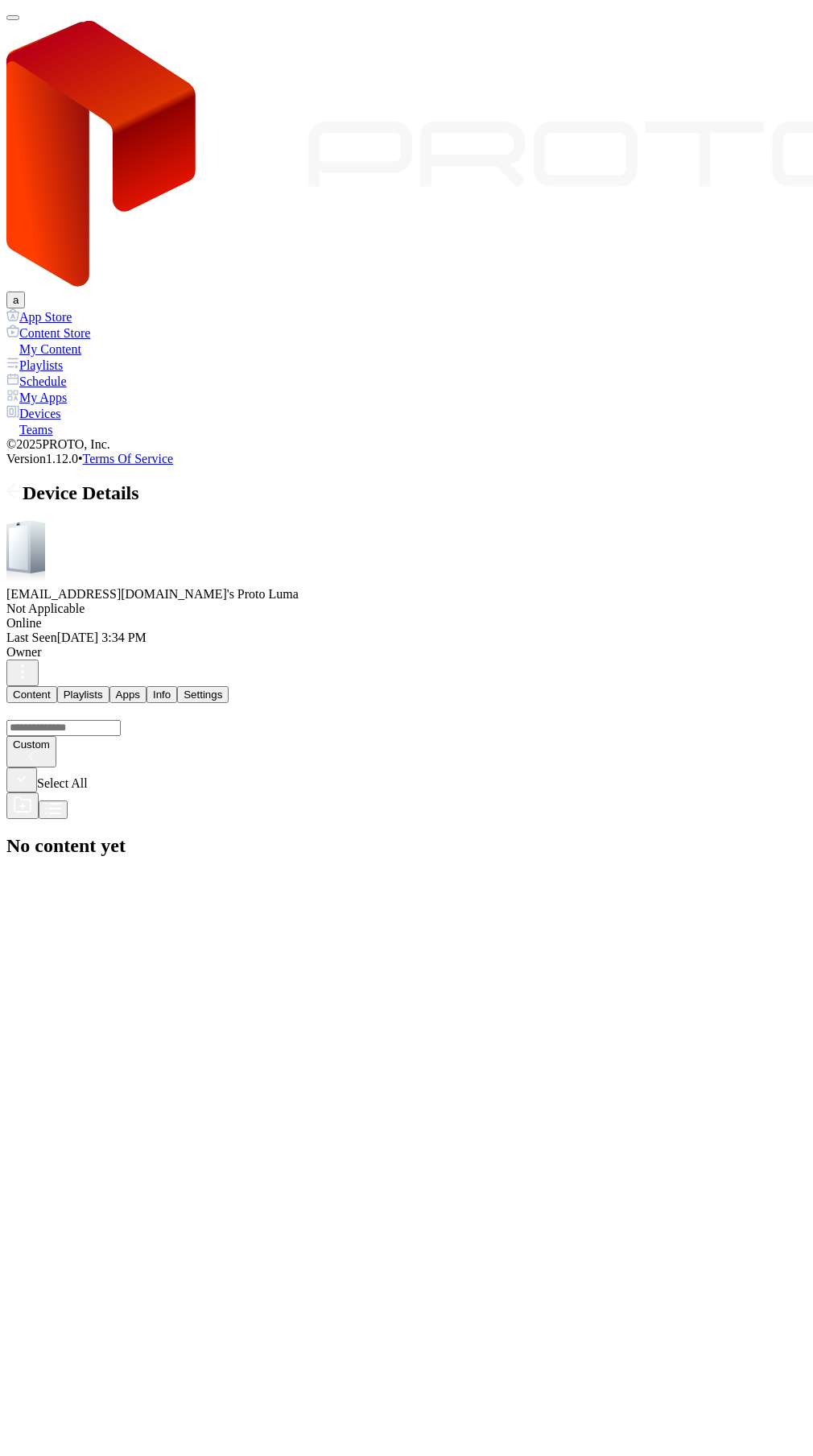
click at [23, 483] on span at bounding box center [14, 493] width 16 height 21
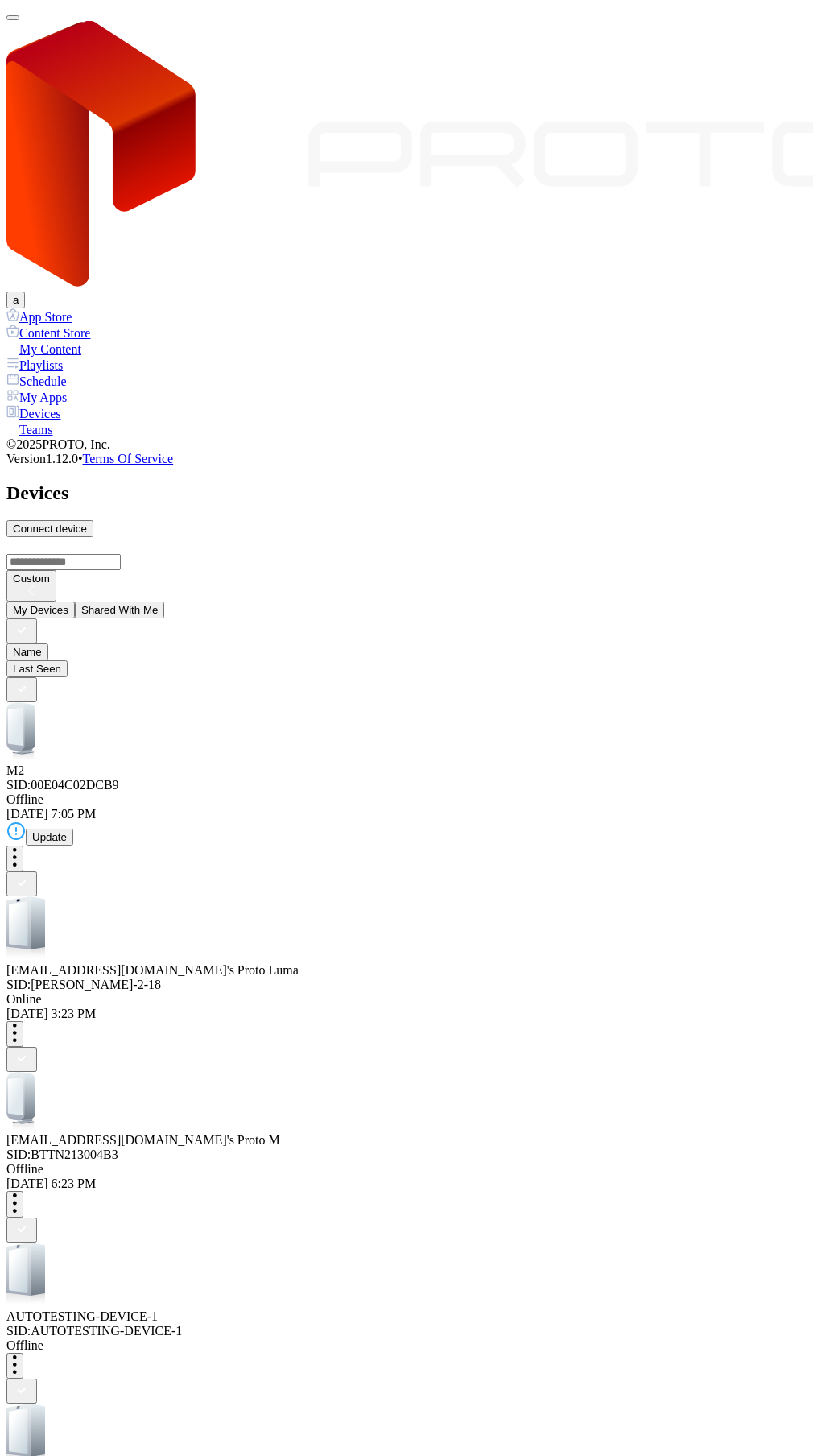
click at [19, 20] on button "button" at bounding box center [13, 18] width 13 height 5
click at [40, 341] on div "My Content" at bounding box center [406, 349] width 800 height 16
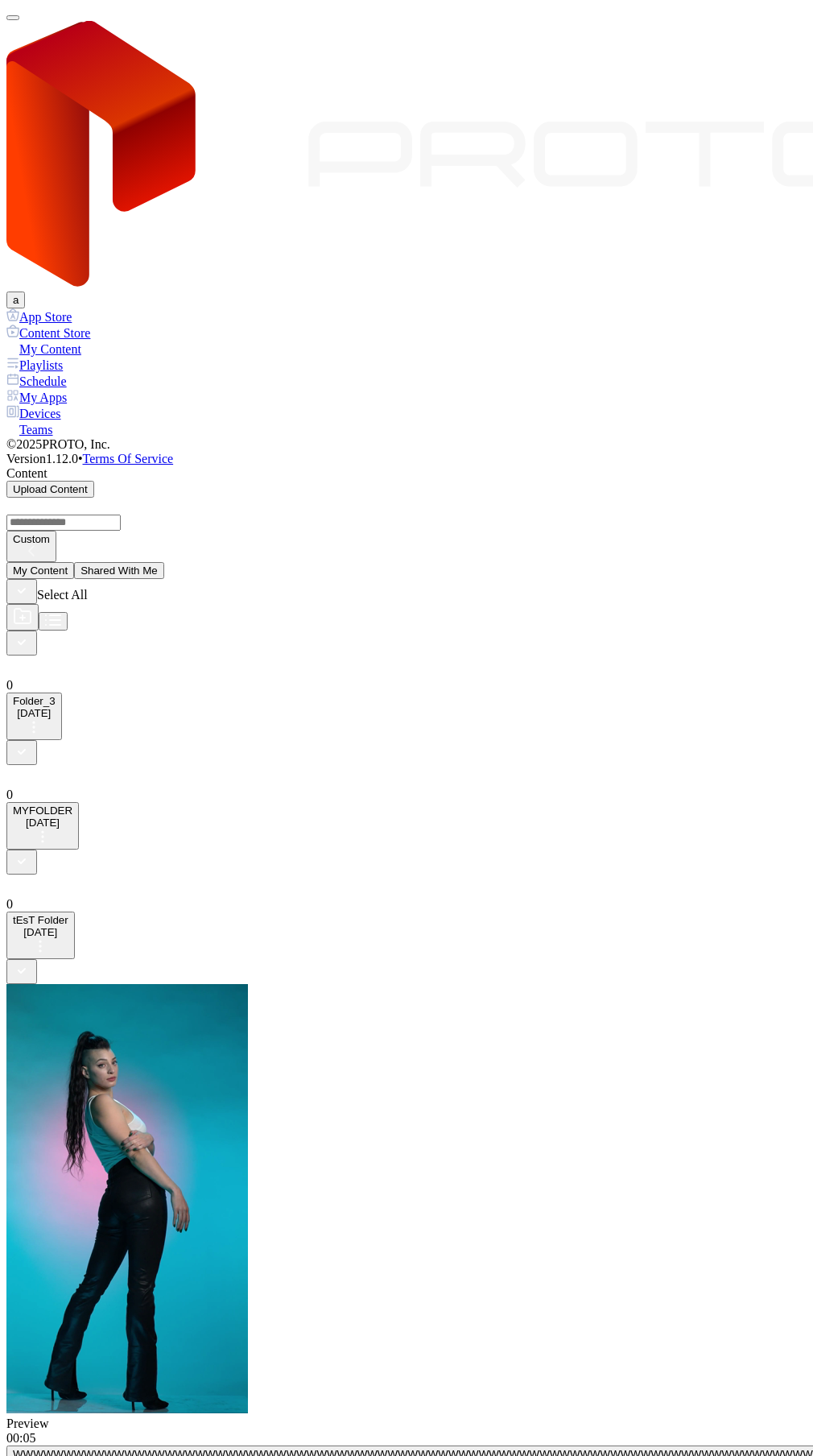
click at [37, 631] on button "button" at bounding box center [22, 643] width 30 height 25
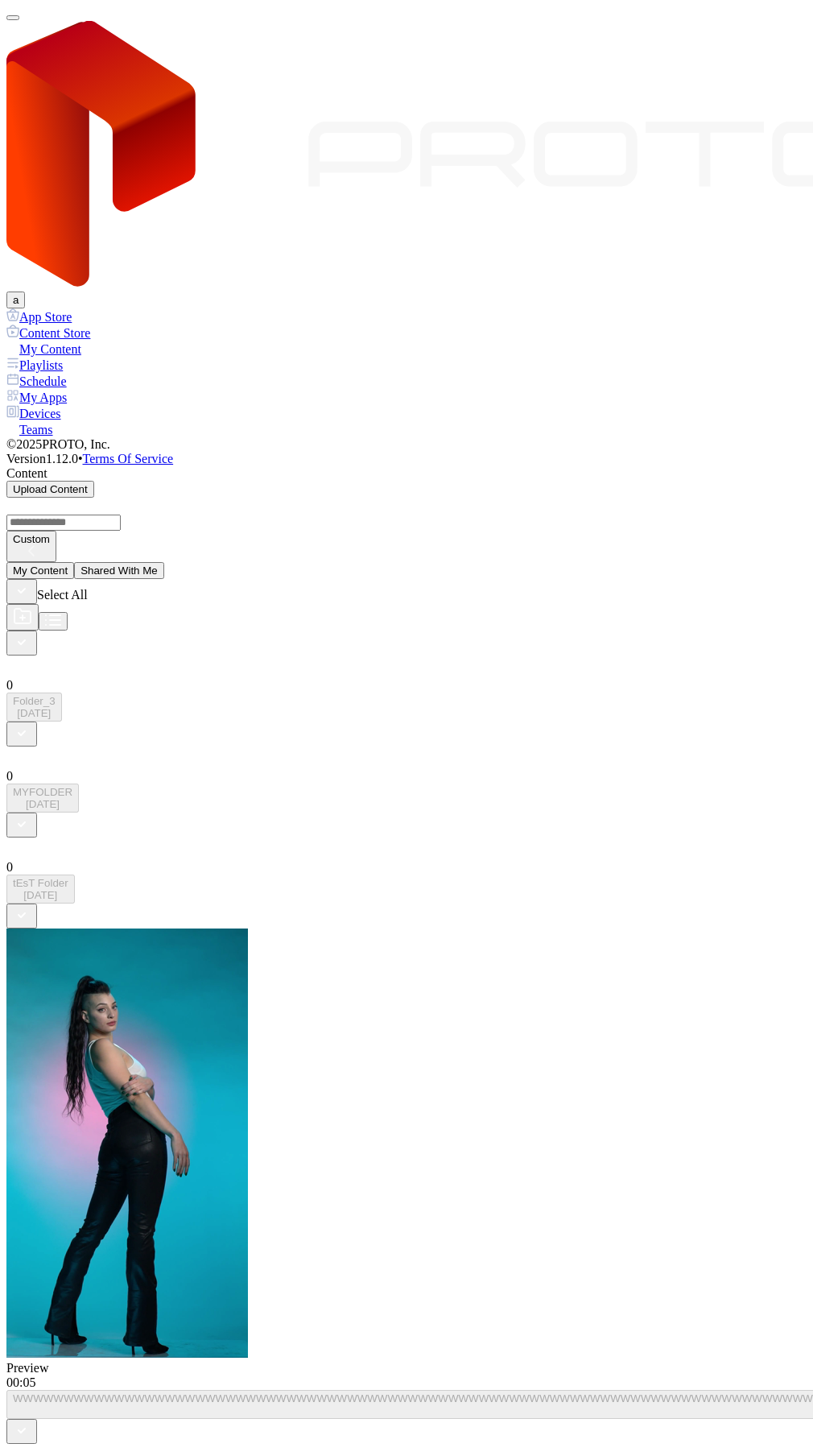
click at [37, 722] on button "button" at bounding box center [22, 734] width 30 height 25
click at [30, 815] on icon "button" at bounding box center [21, 824] width 18 height 18
